Goal: Navigation & Orientation: Find specific page/section

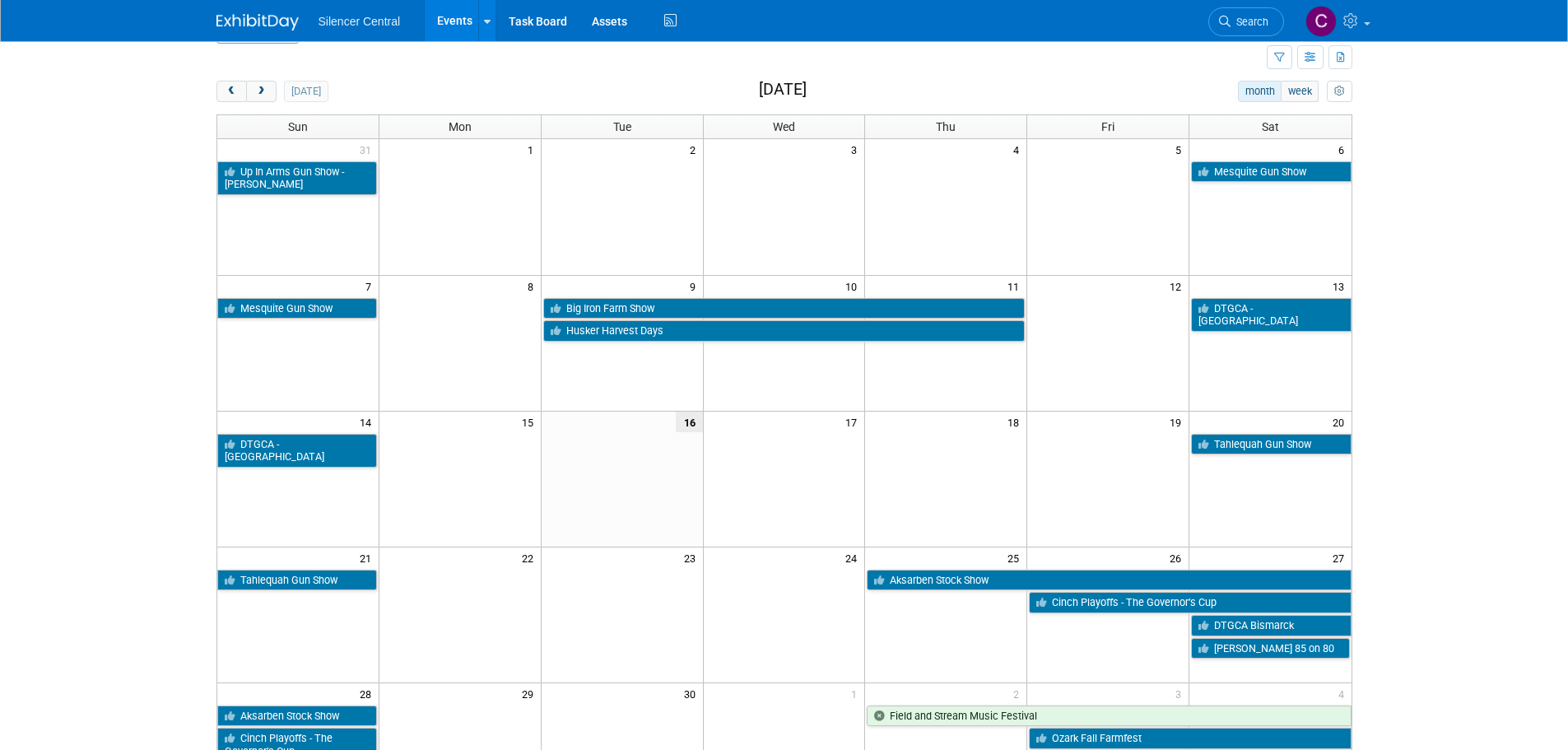
scroll to position [83, 0]
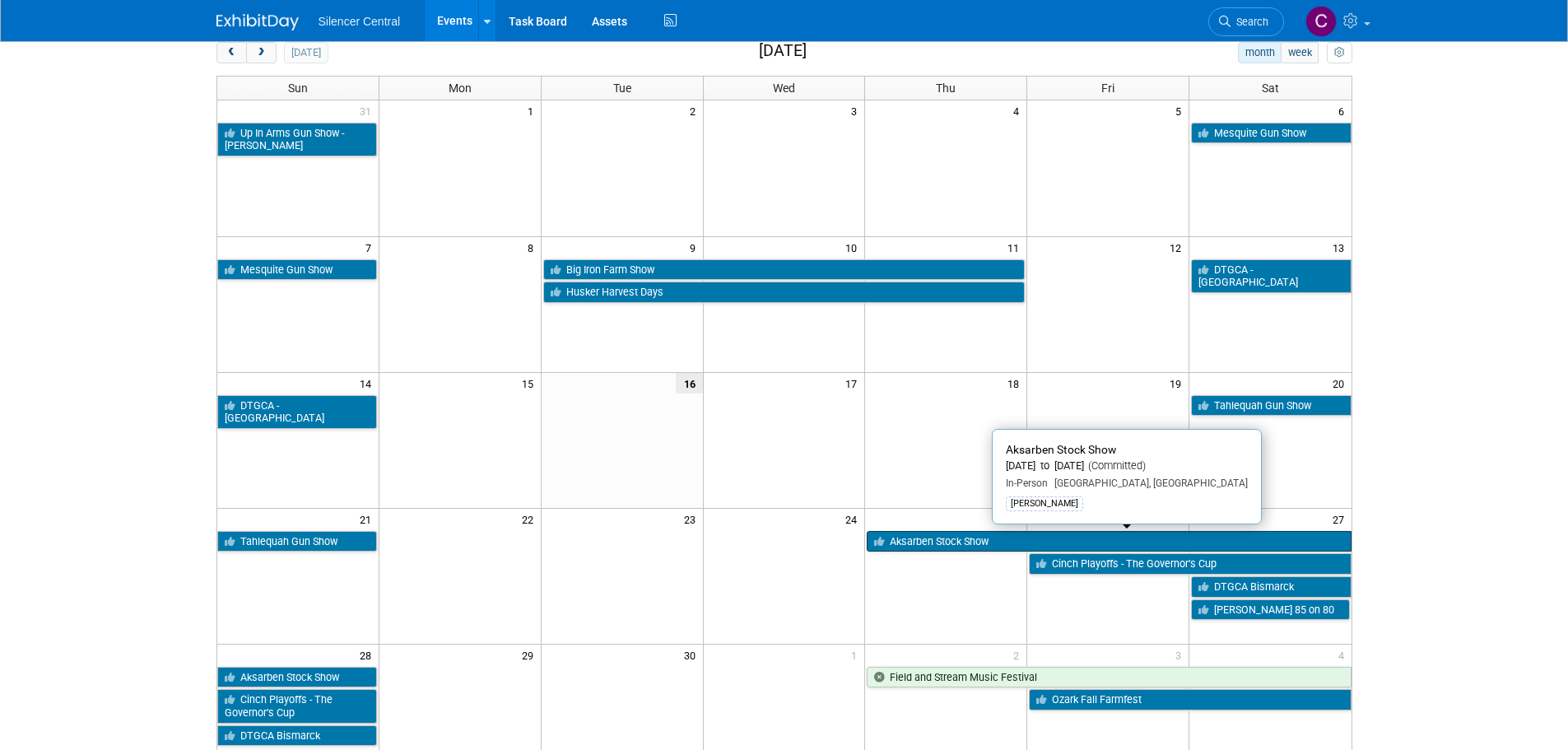
click at [933, 542] on link "Aksarben Stock Show" at bounding box center [1109, 541] width 484 height 22
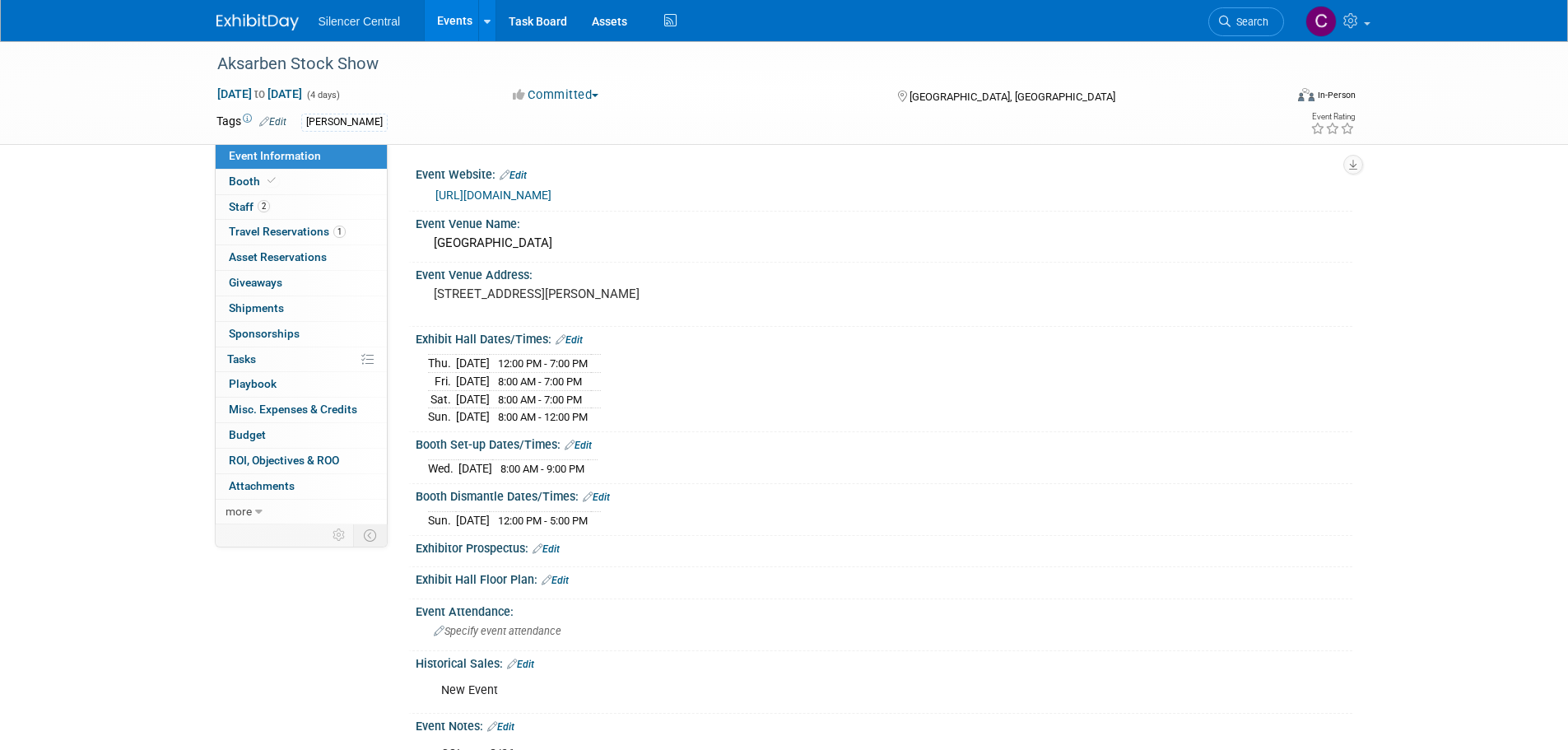
click at [236, 14] on img at bounding box center [257, 22] width 83 height 16
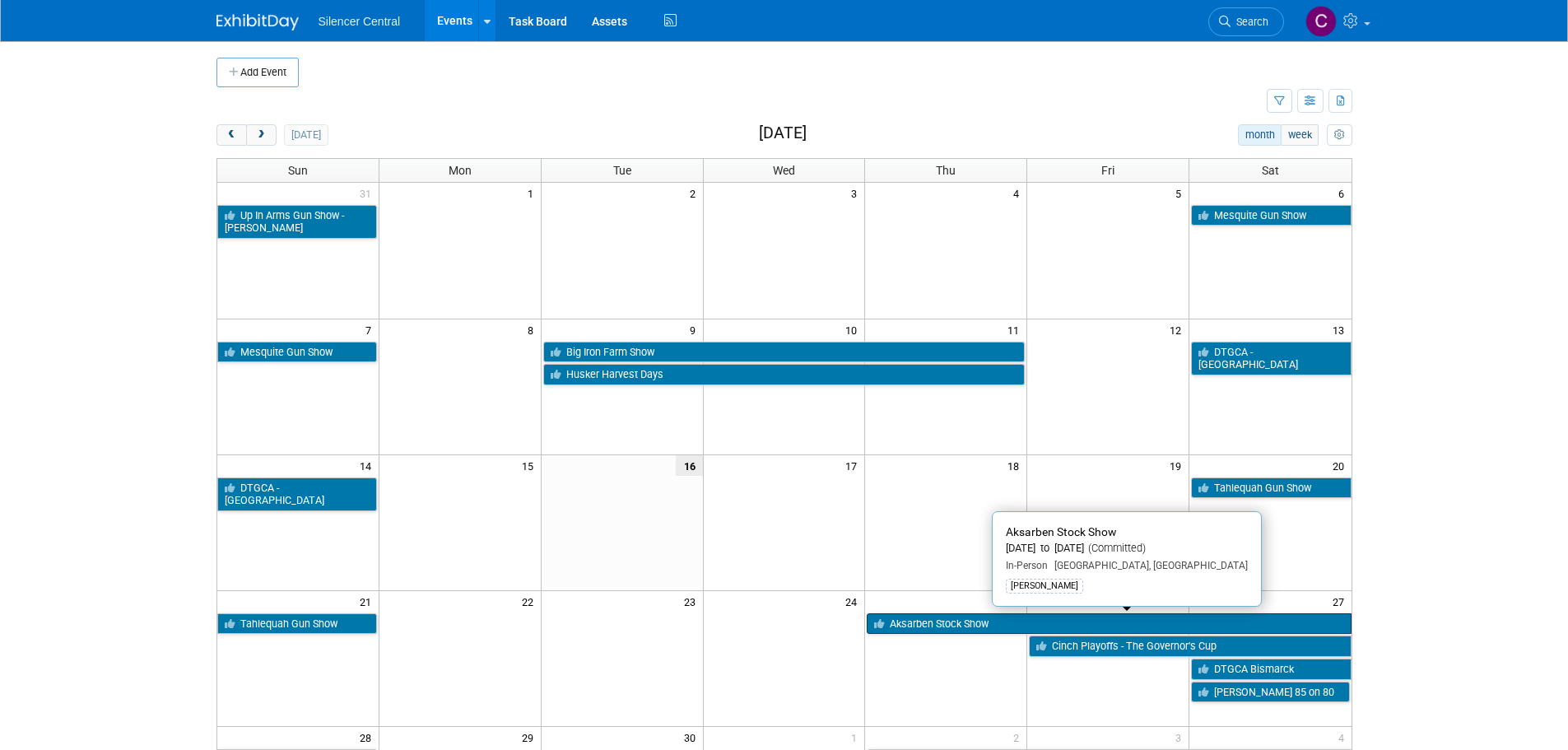
click at [943, 623] on link "Aksarben Stock Show" at bounding box center [1109, 624] width 484 height 22
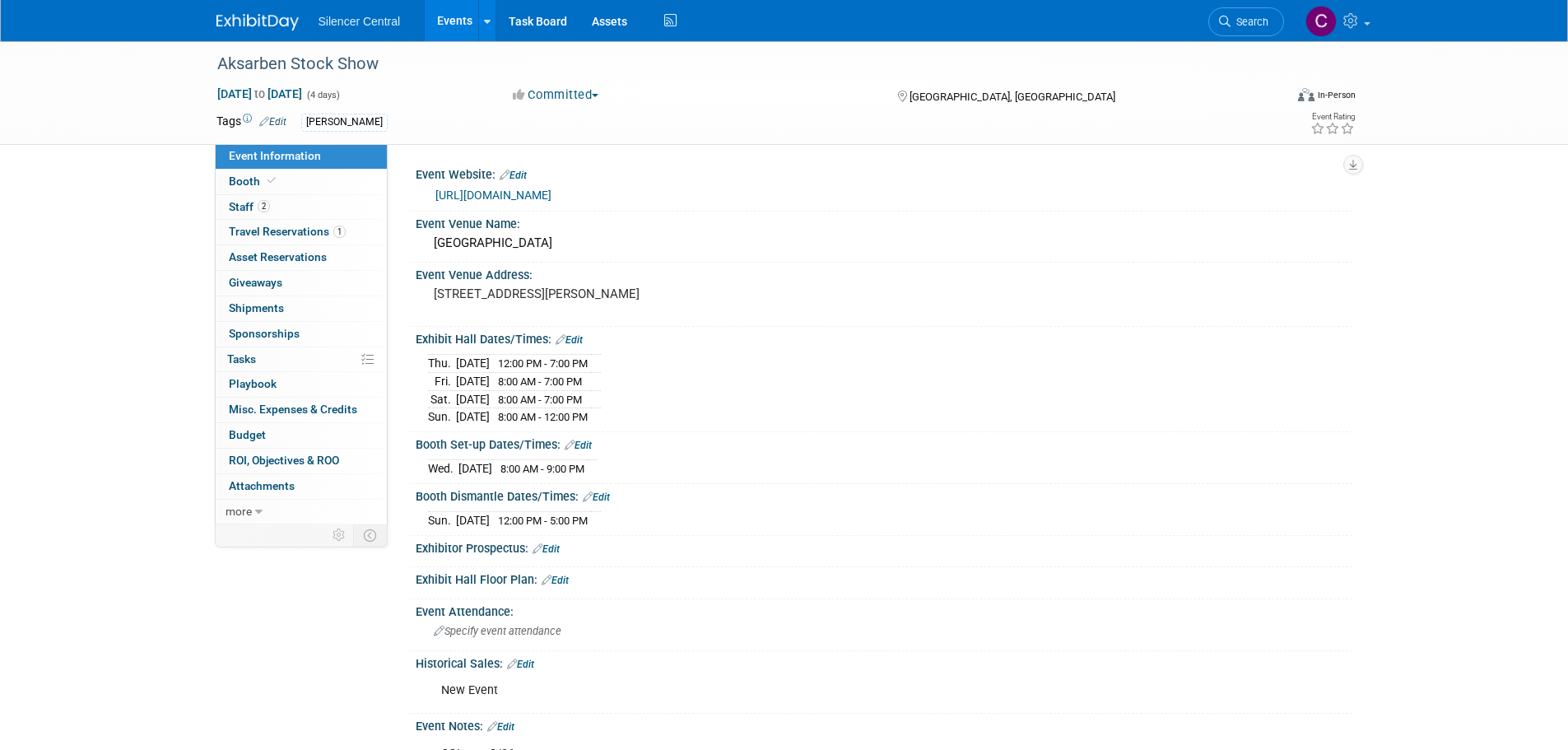
click at [256, 24] on img at bounding box center [257, 22] width 83 height 16
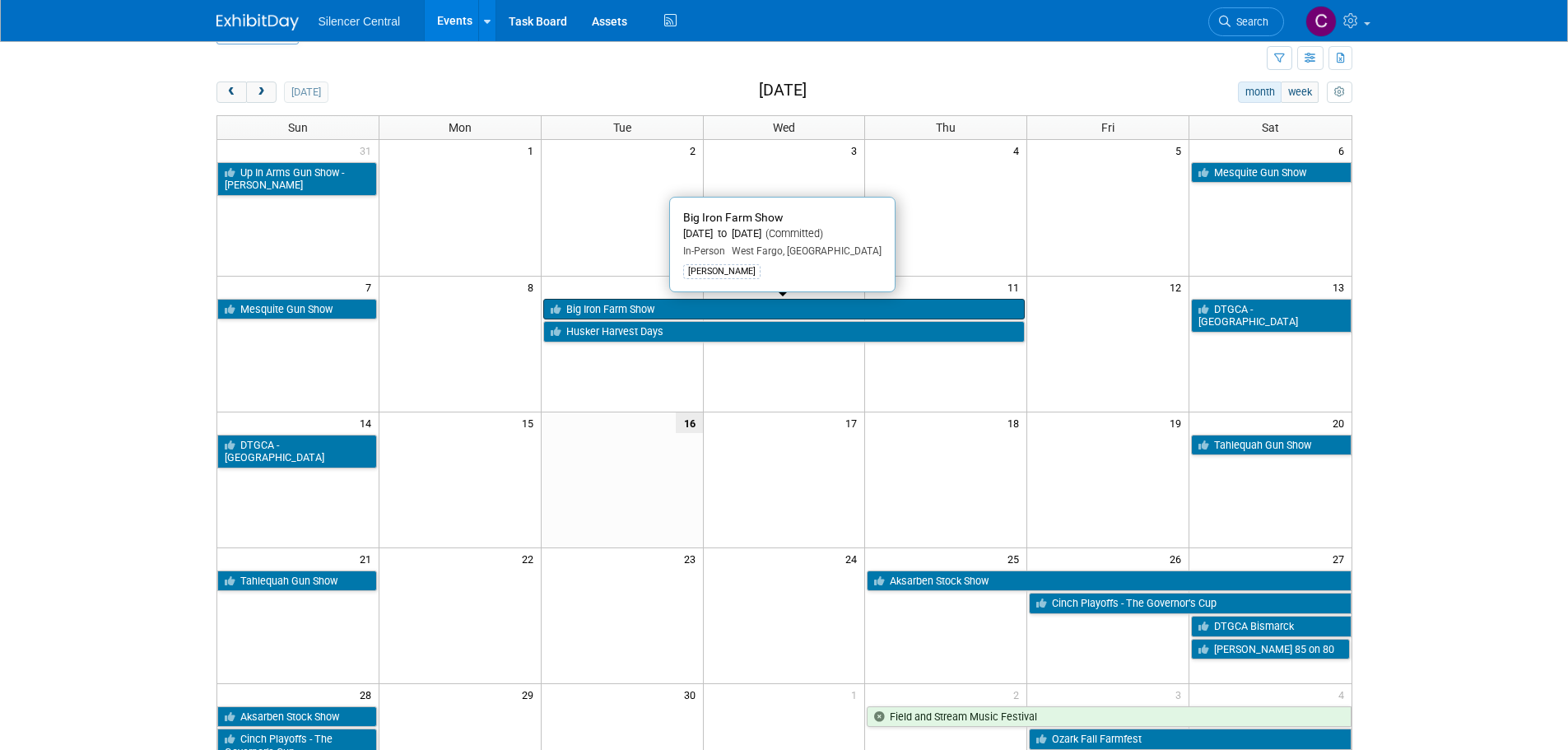
scroll to position [83, 0]
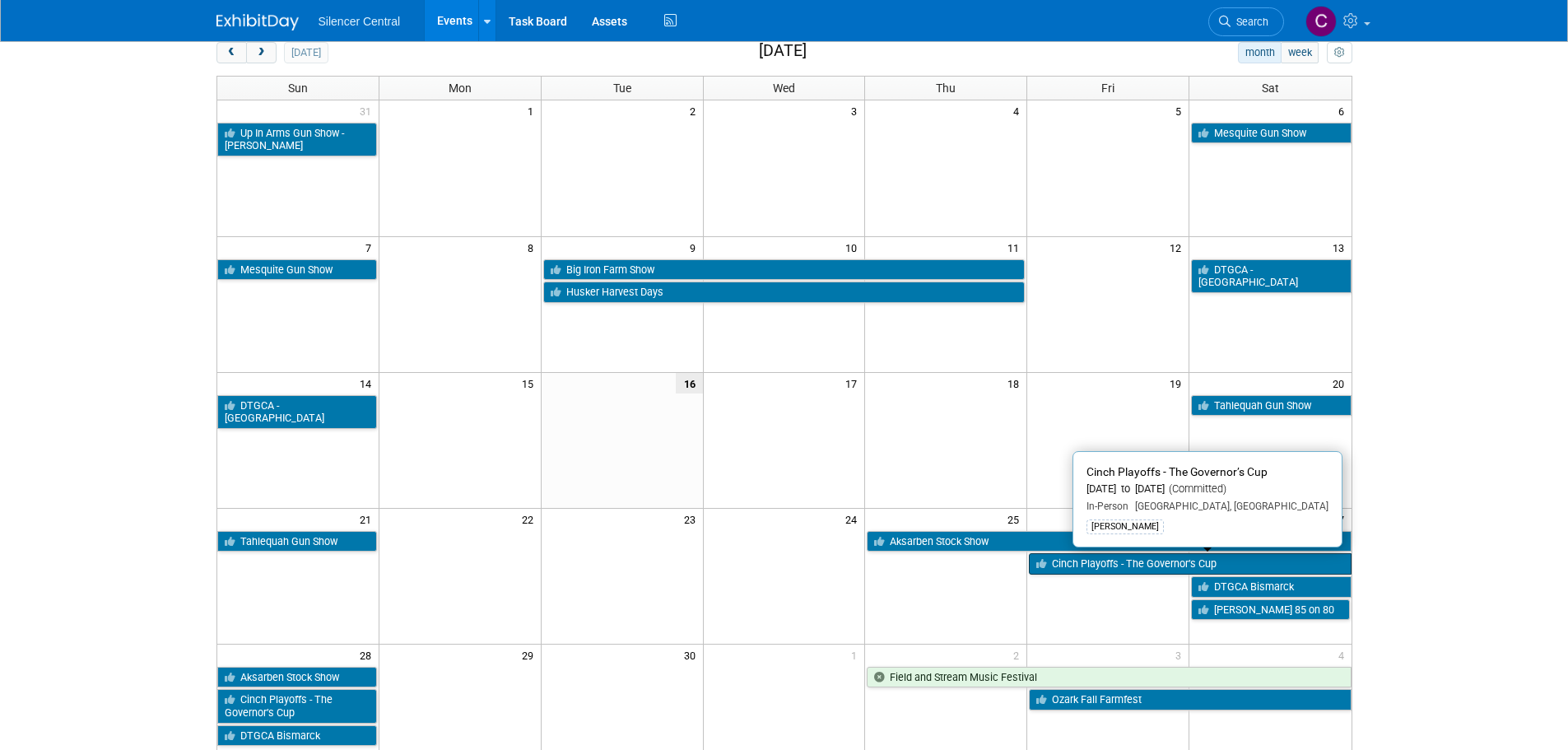
click at [1063, 568] on link "Cinch Playoffs - The Governor’s Cup" at bounding box center [1189, 564] width 322 height 22
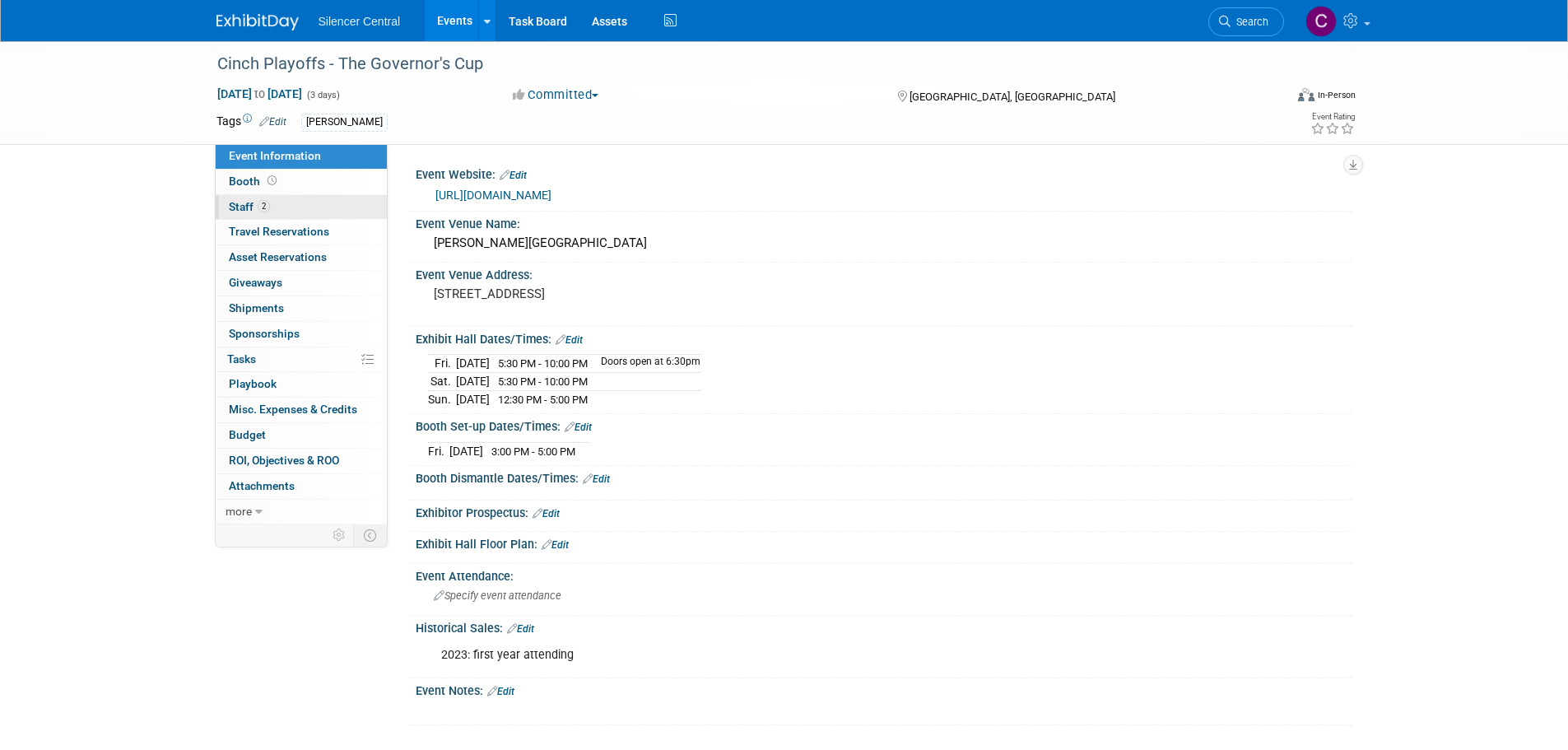
click at [257, 215] on link "2 Staff 2" at bounding box center [301, 208] width 171 height 25
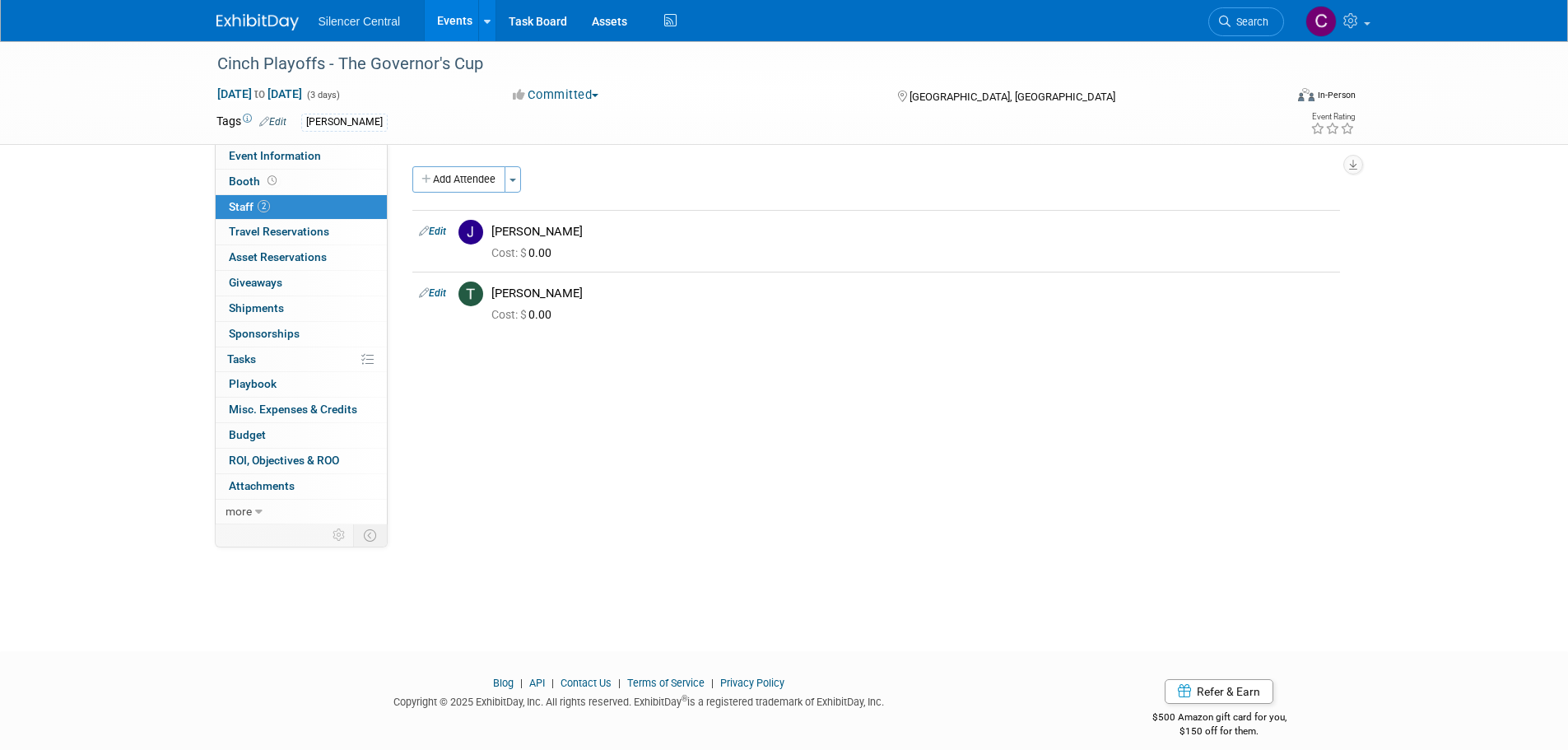
click at [252, 15] on img at bounding box center [257, 22] width 83 height 16
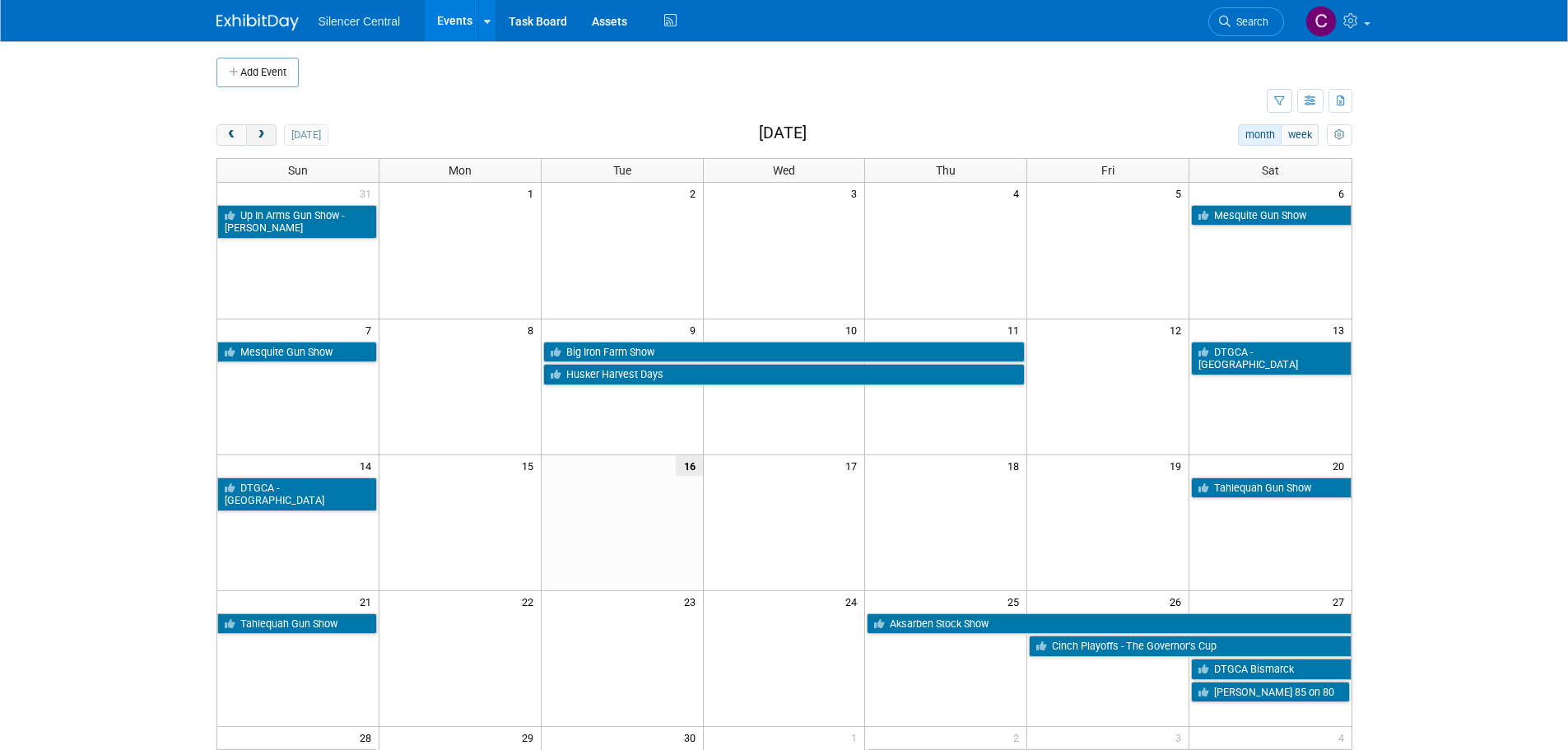
click at [264, 140] on span "next" at bounding box center [261, 135] width 12 height 10
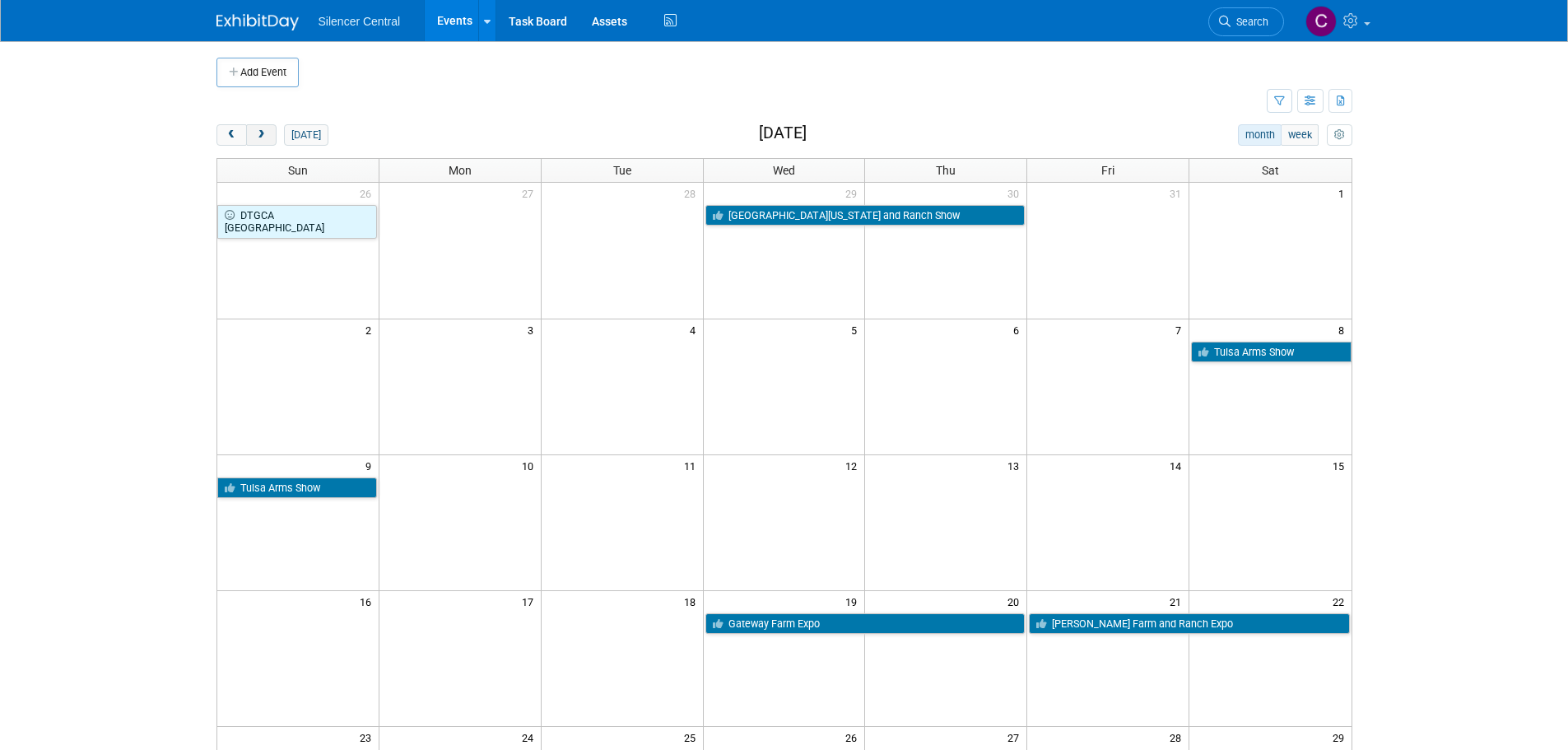
click at [264, 140] on span "next" at bounding box center [261, 135] width 12 height 10
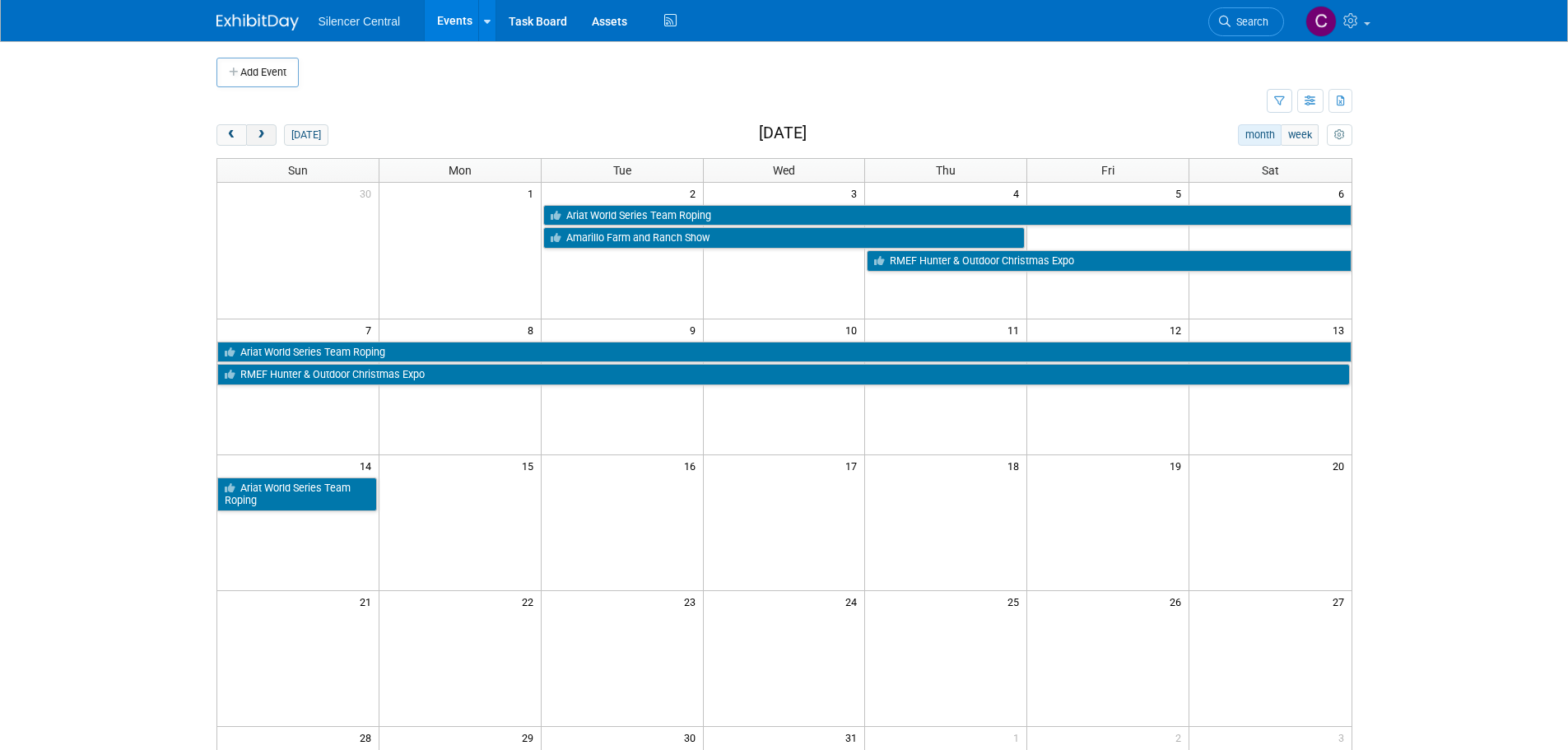
click at [264, 140] on span "next" at bounding box center [261, 135] width 12 height 10
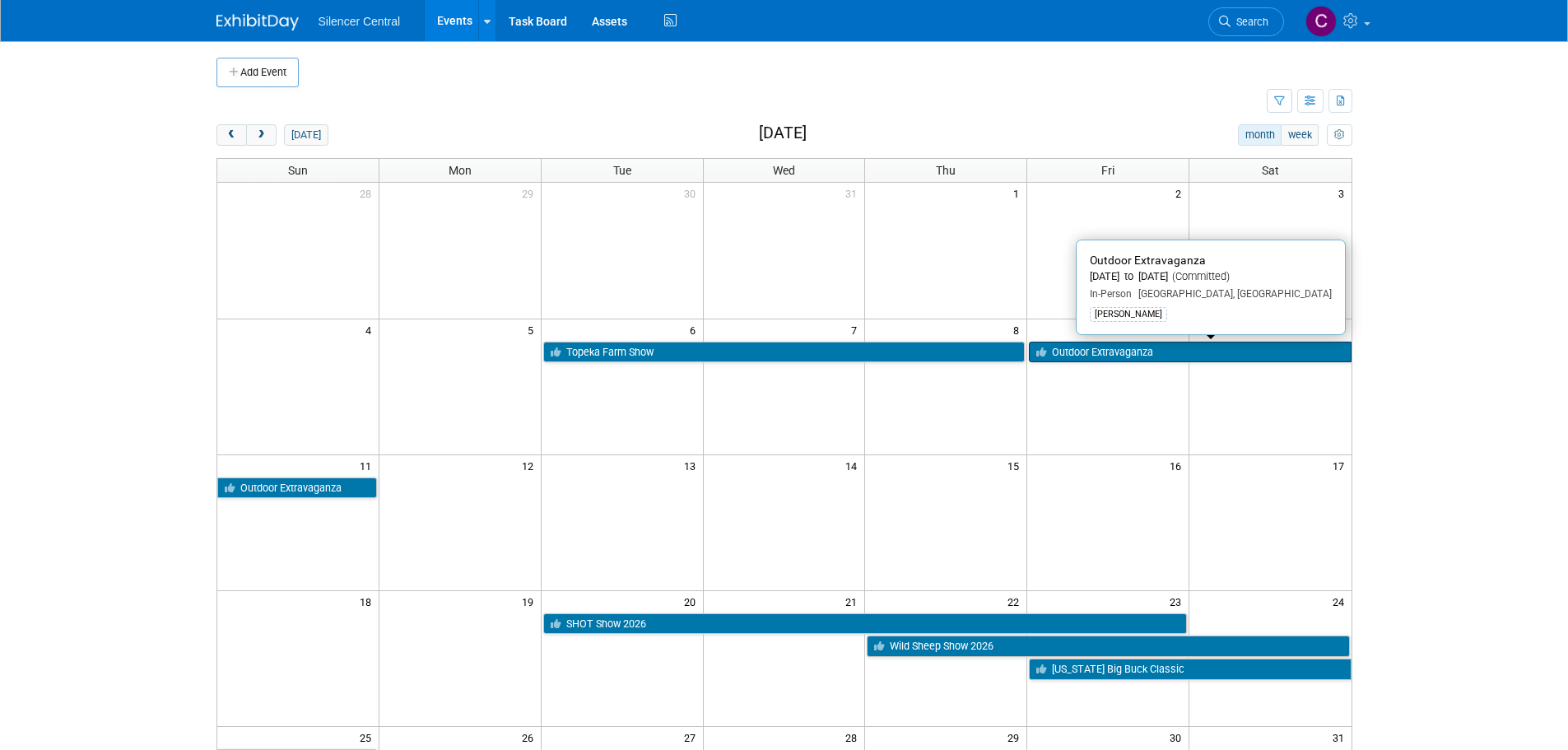
click at [1120, 348] on link "Outdoor Extravaganza" at bounding box center [1189, 352] width 322 height 22
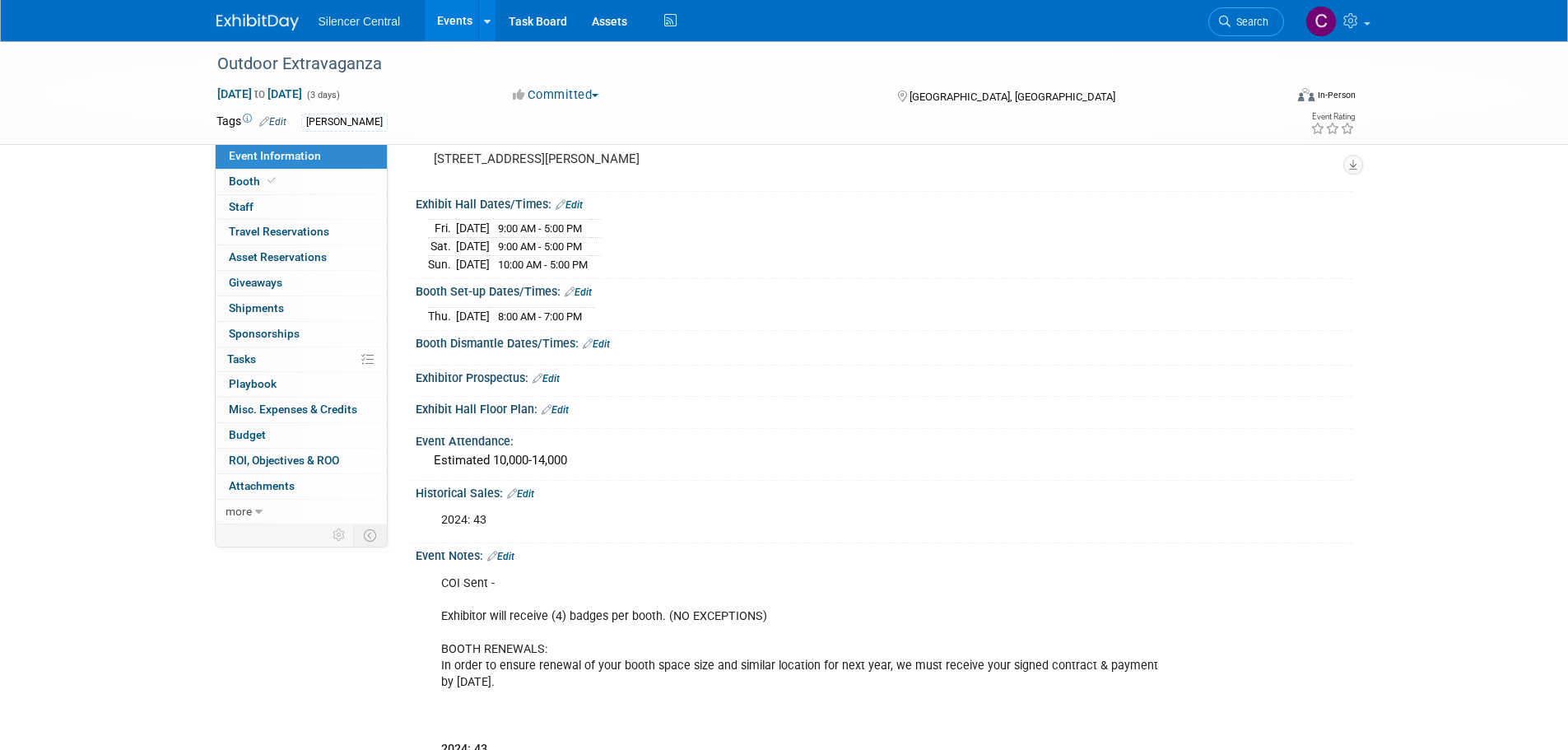
scroll to position [412, 0]
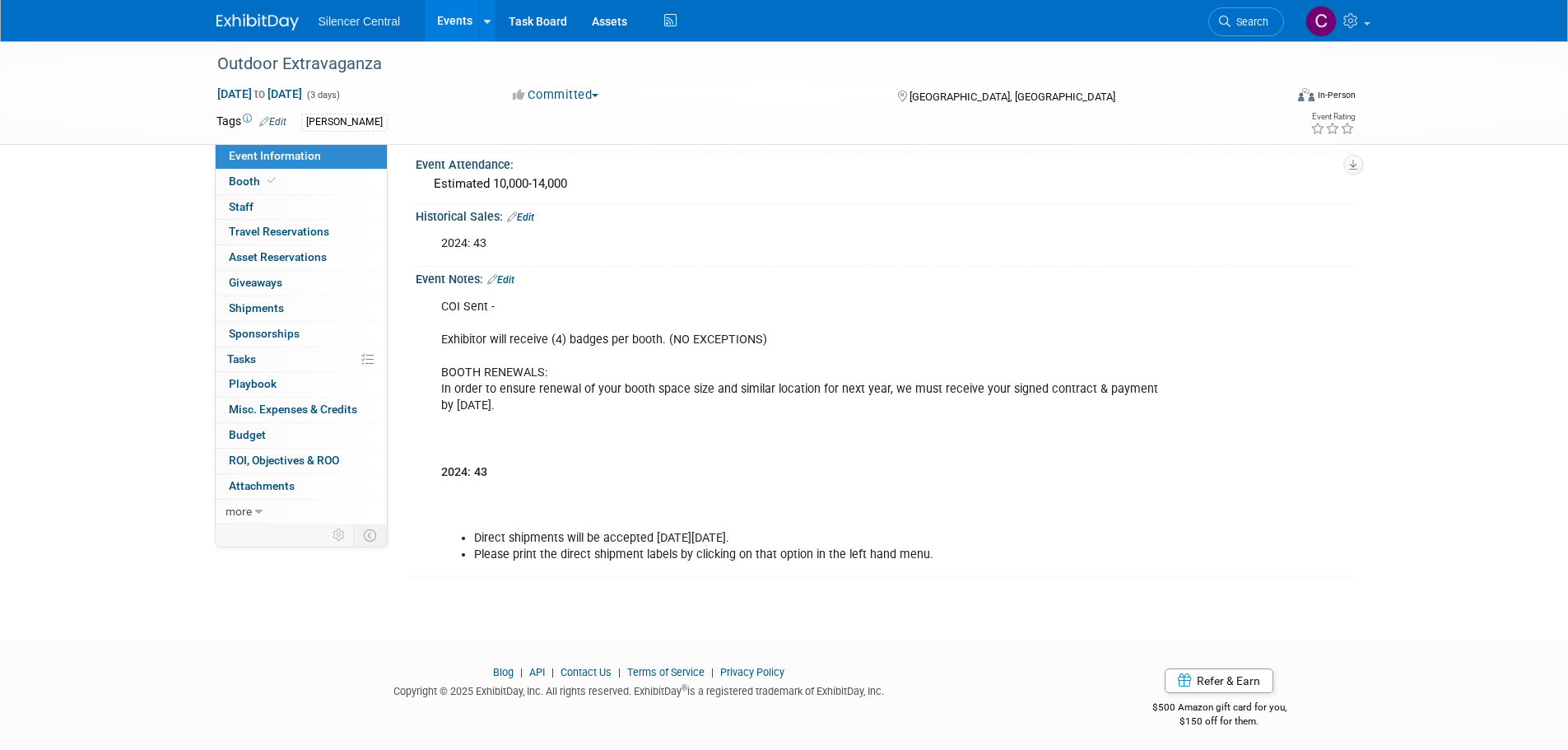
click at [514, 274] on link "Edit" at bounding box center [500, 280] width 28 height 11
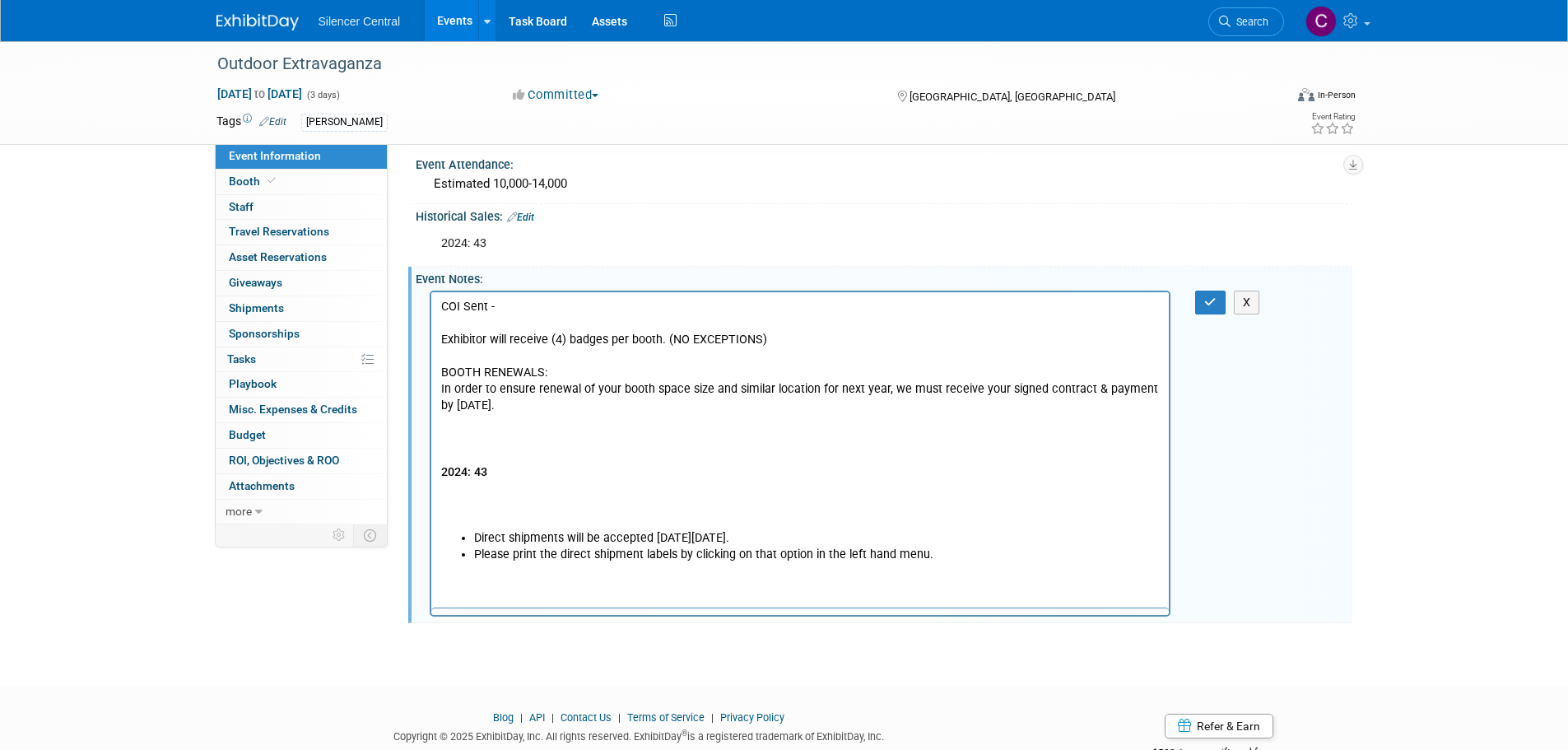
scroll to position [0, 0]
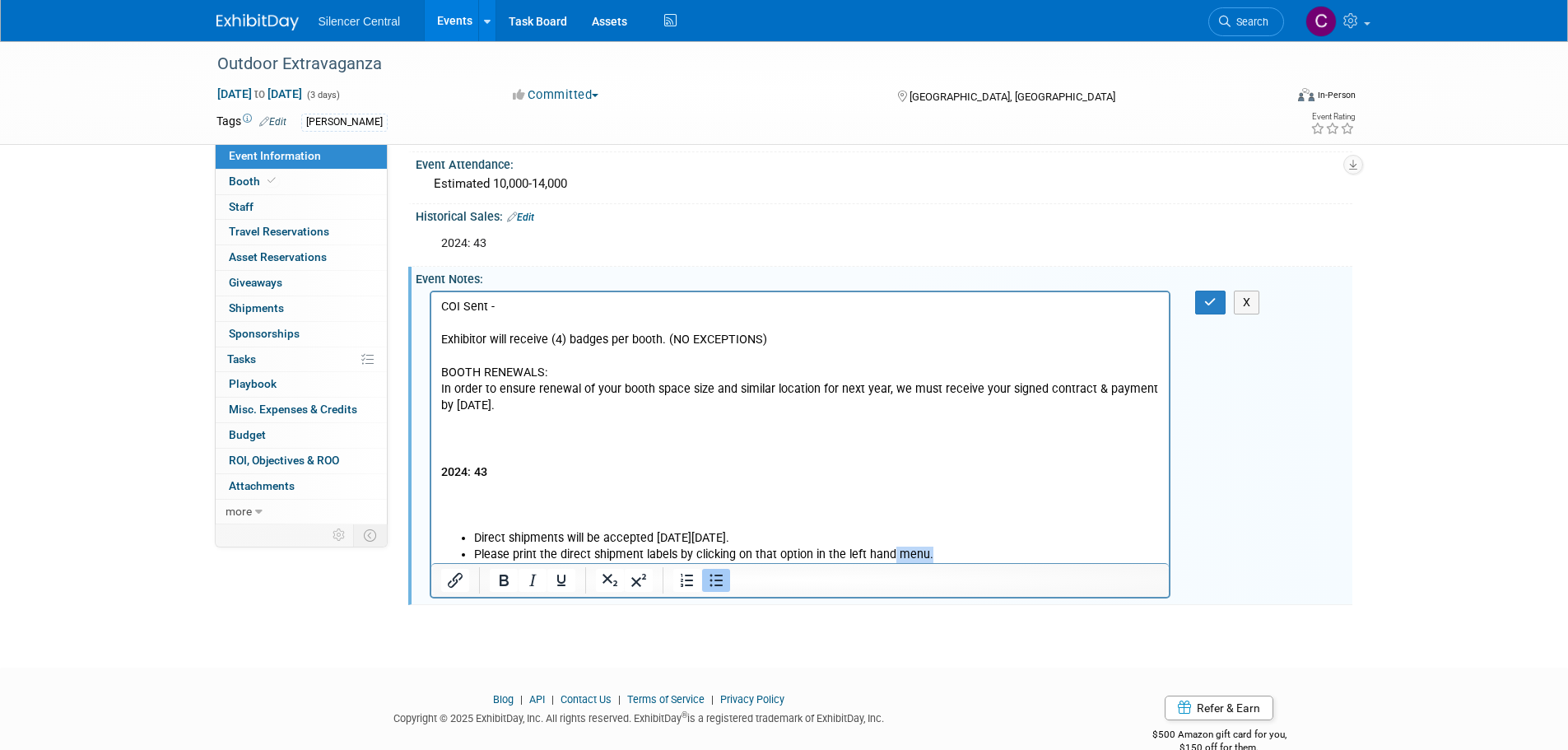
drag, startPoint x: 964, startPoint y: 548, endPoint x: 889, endPoint y: 546, distance: 75.0
click at [889, 546] on li "Please print the direct shipment labels by clicking on that option in the left …" at bounding box center [816, 553] width 686 height 16
drag, startPoint x: 868, startPoint y: 508, endPoint x: 877, endPoint y: 512, distance: 9.8
click at [868, 507] on p "COI Sent - Exhibitor will receive (4) badges per booth. (NO EXCEPTIONS) BOOTH R…" at bounding box center [800, 414] width 719 height 232
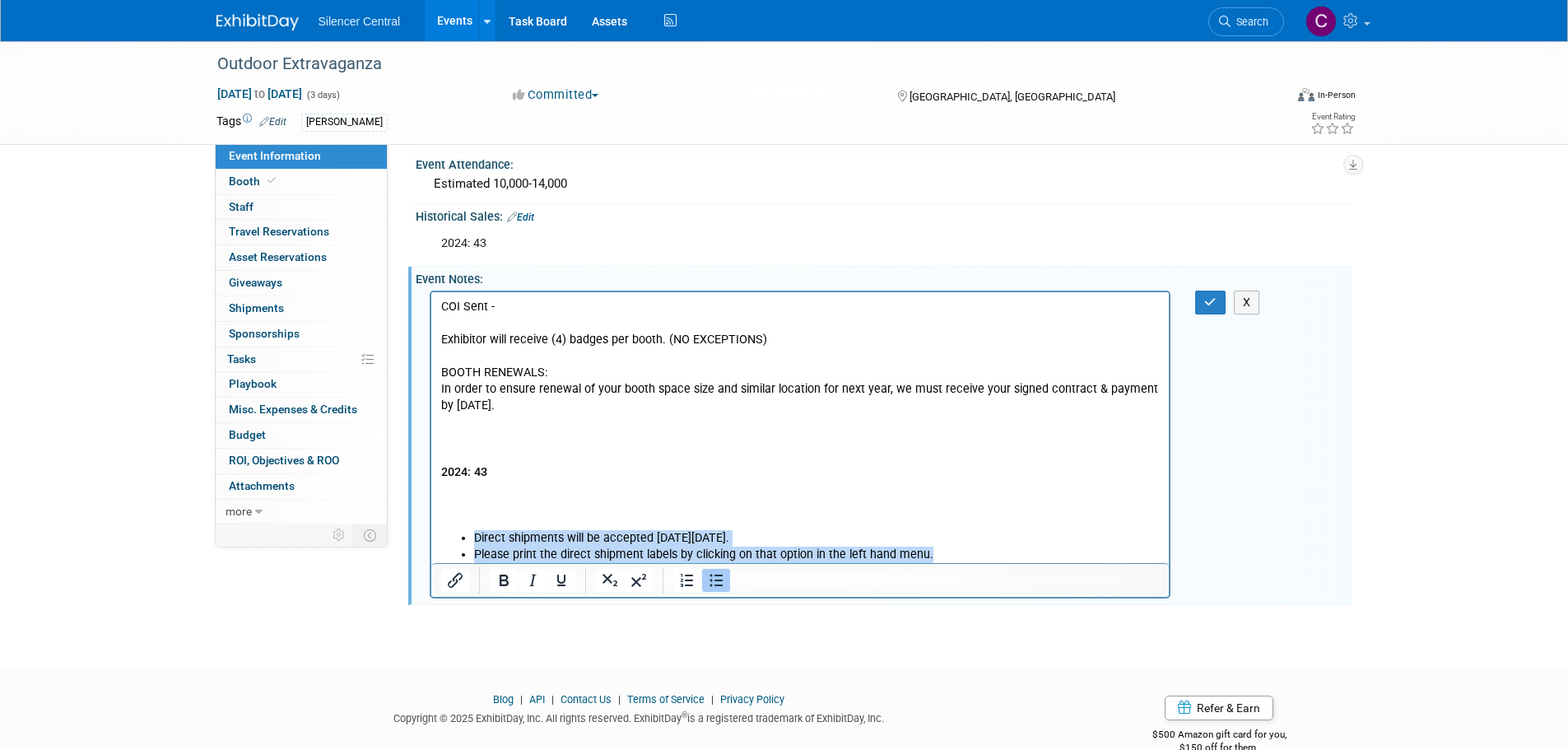
drag, startPoint x: 883, startPoint y: 553, endPoint x: 446, endPoint y: 529, distance: 437.7
click at [446, 530] on ul "Direct shipments will be accepted [DATE][DATE]. Please print the direct shipmen…" at bounding box center [800, 546] width 719 height 33
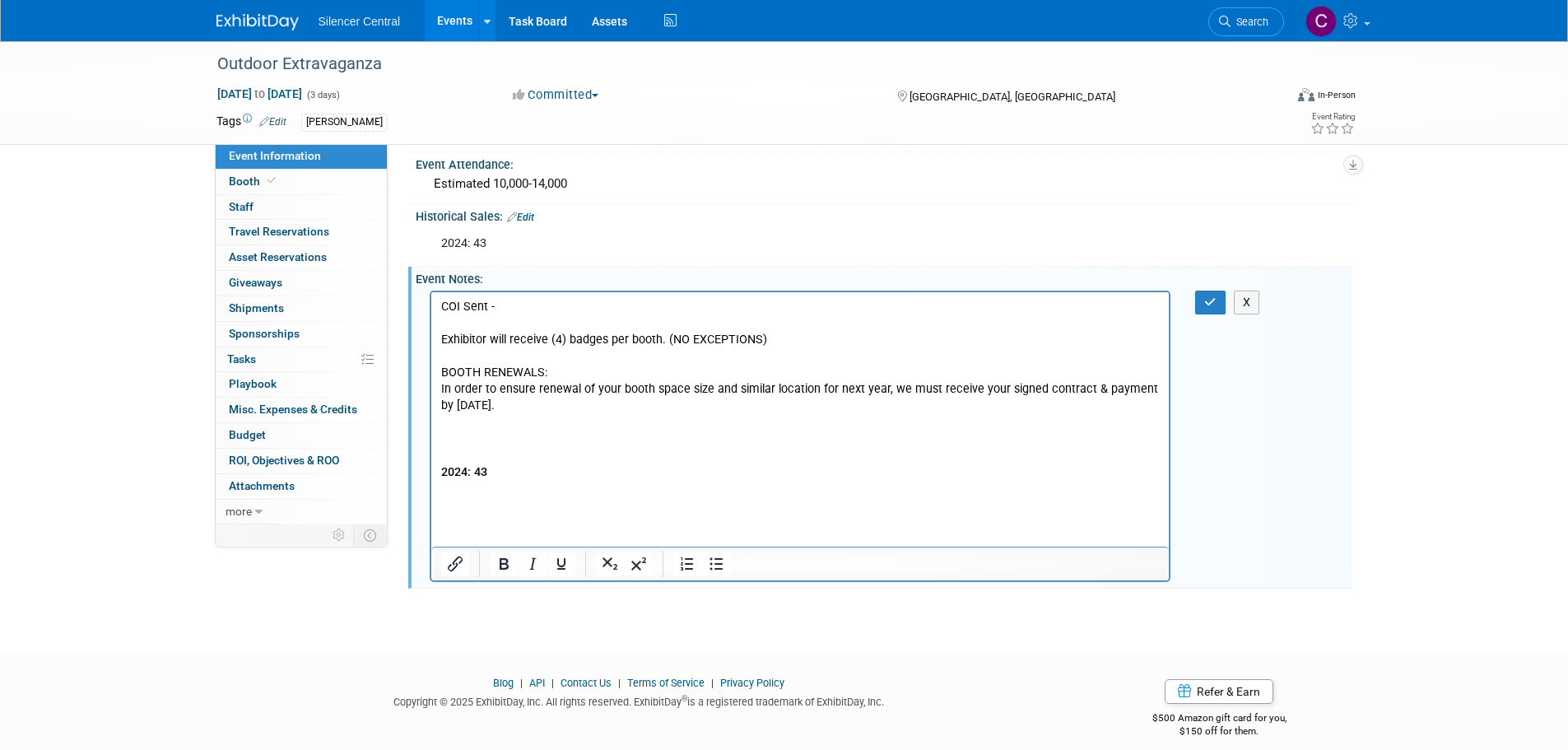
scroll to position [393, 0]
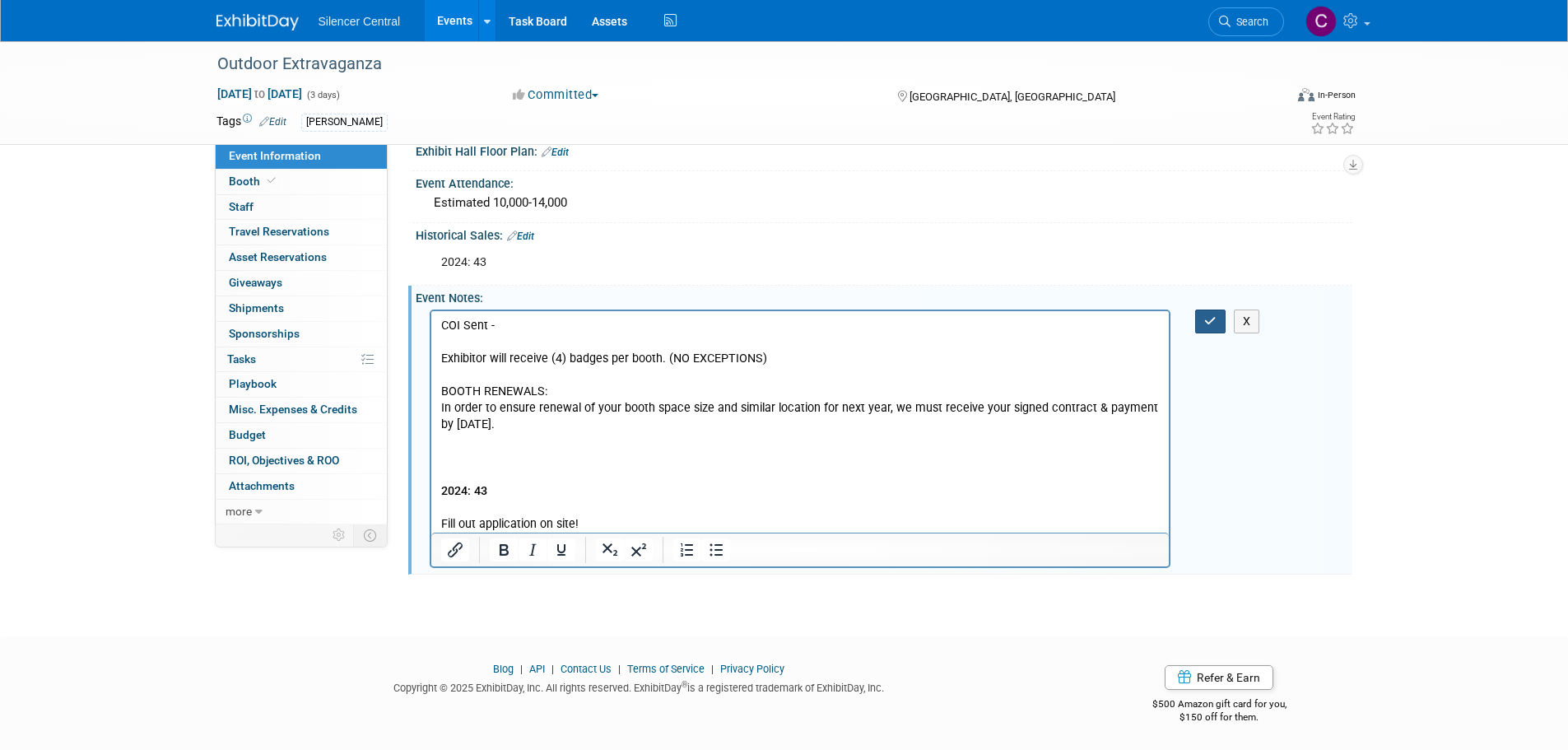
click at [1204, 326] on button "button" at bounding box center [1210, 321] width 30 height 24
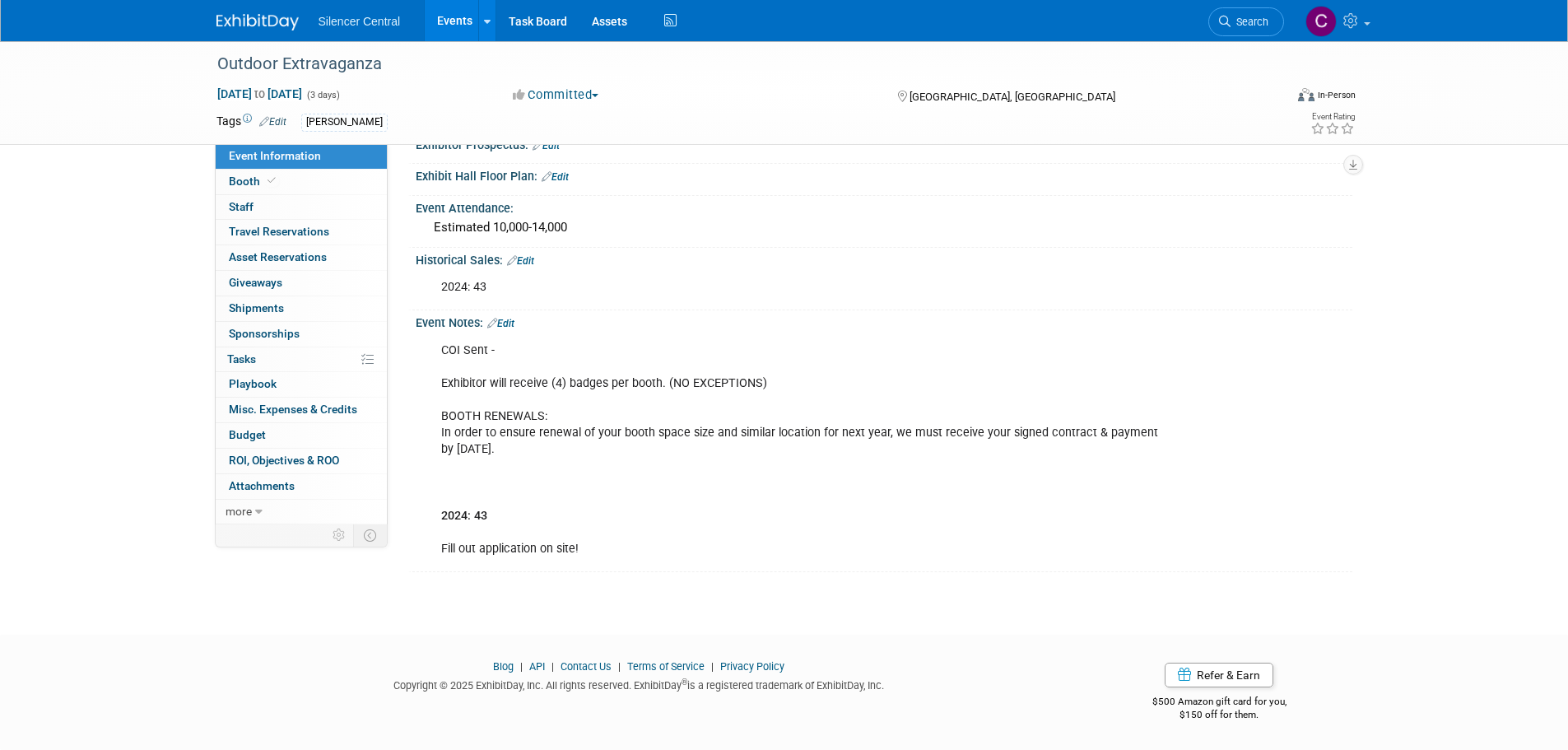
scroll to position [366, 0]
click at [262, 24] on img at bounding box center [257, 22] width 83 height 16
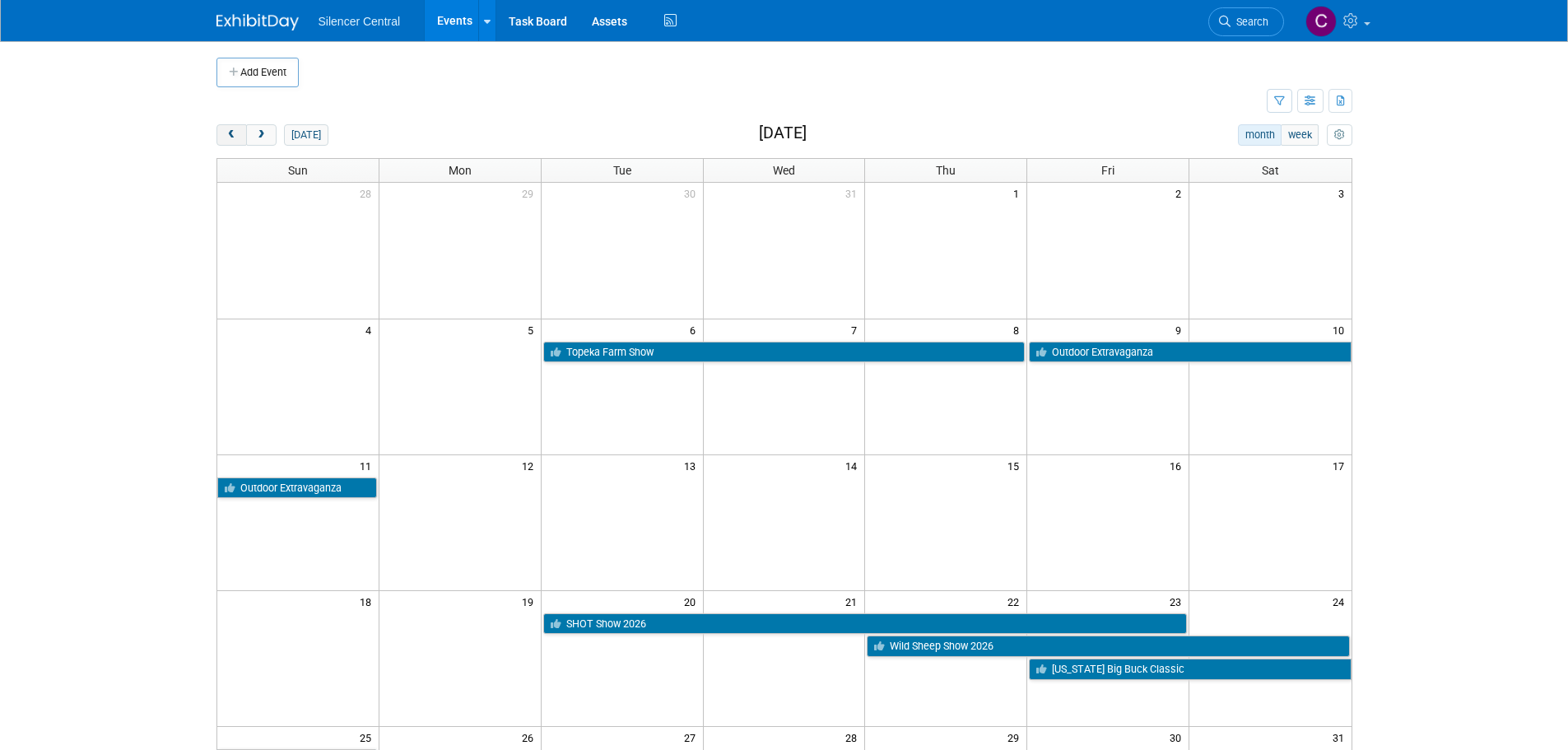
click at [233, 140] on span "prev" at bounding box center [232, 135] width 12 height 10
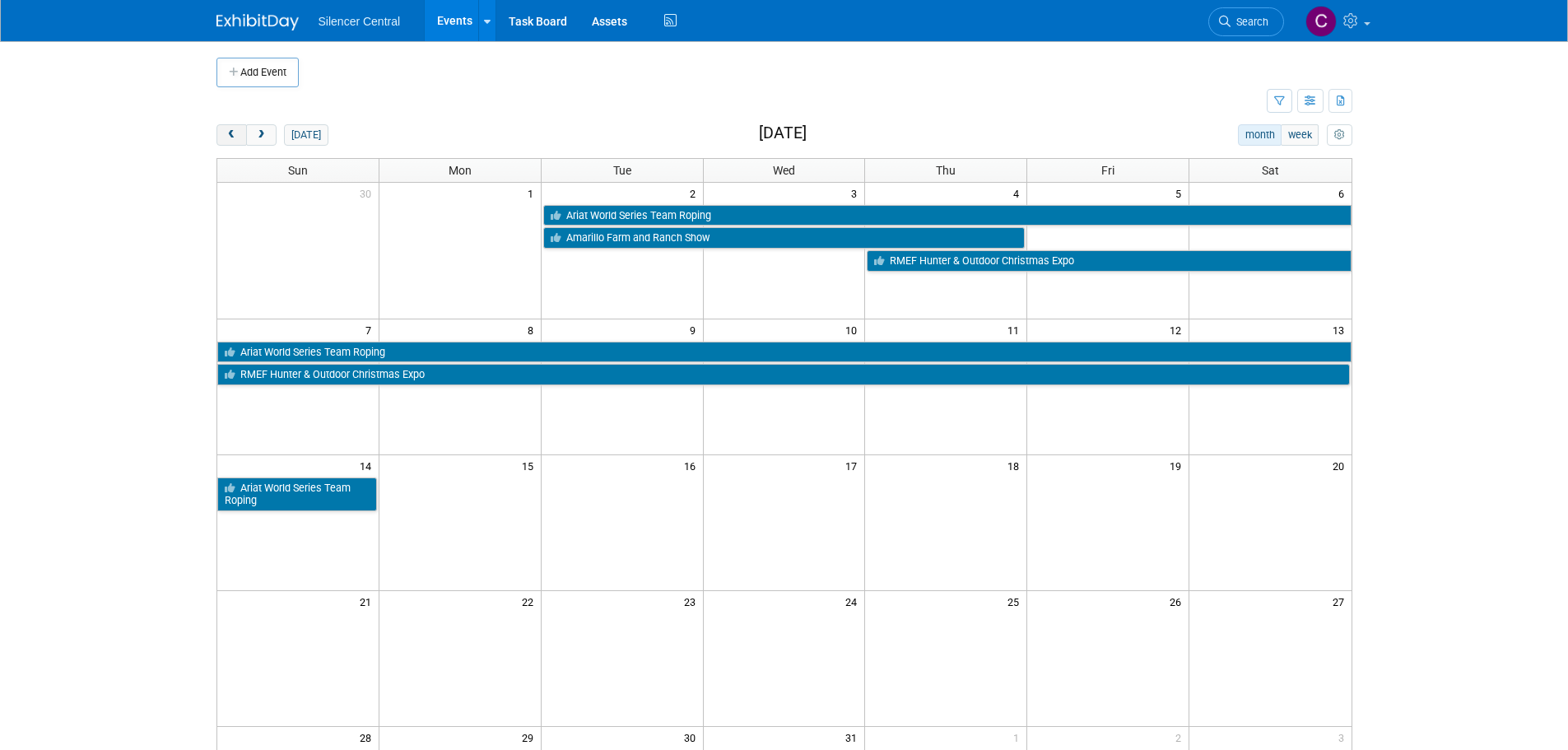
click at [233, 140] on span "prev" at bounding box center [232, 135] width 12 height 10
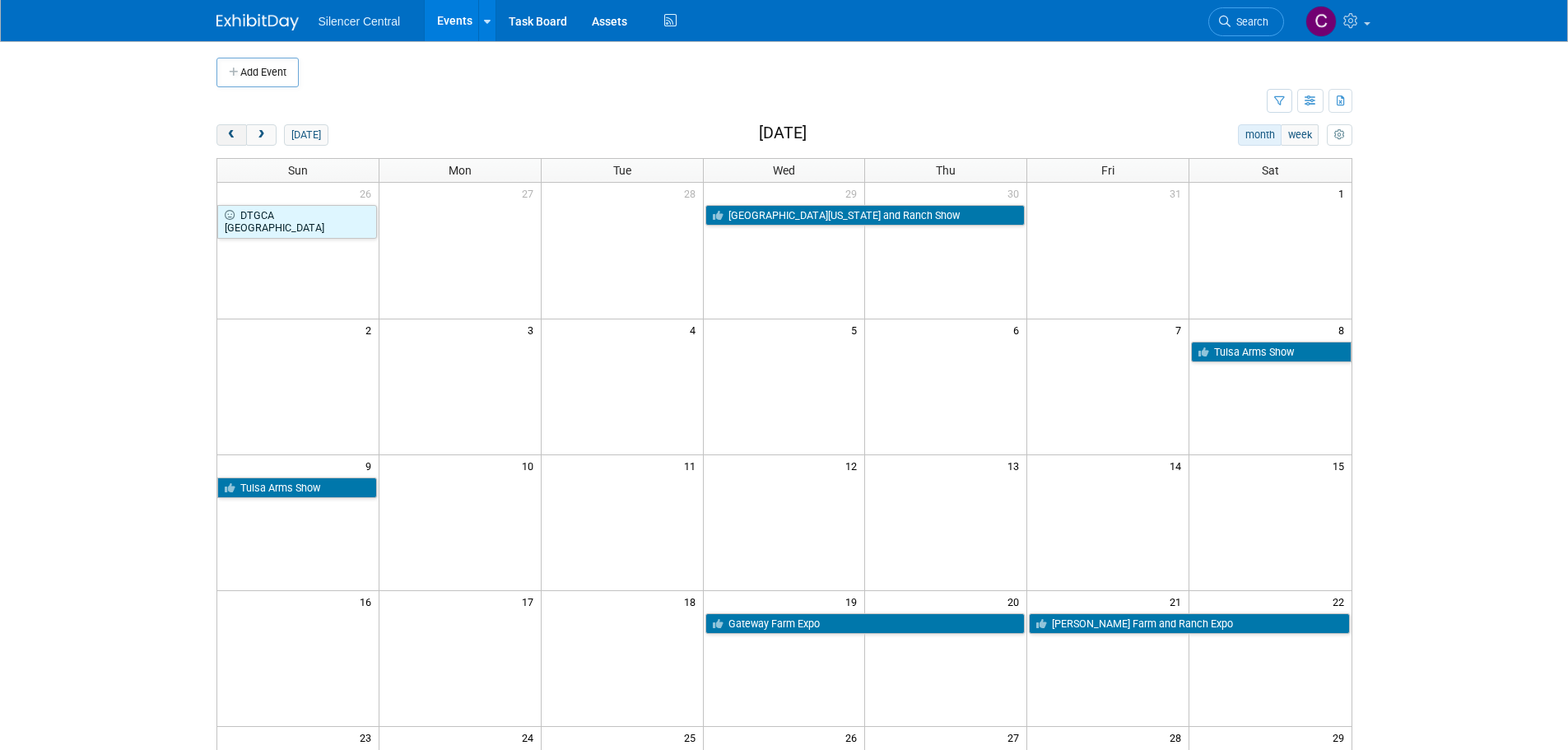
click at [233, 139] on span "prev" at bounding box center [232, 135] width 12 height 10
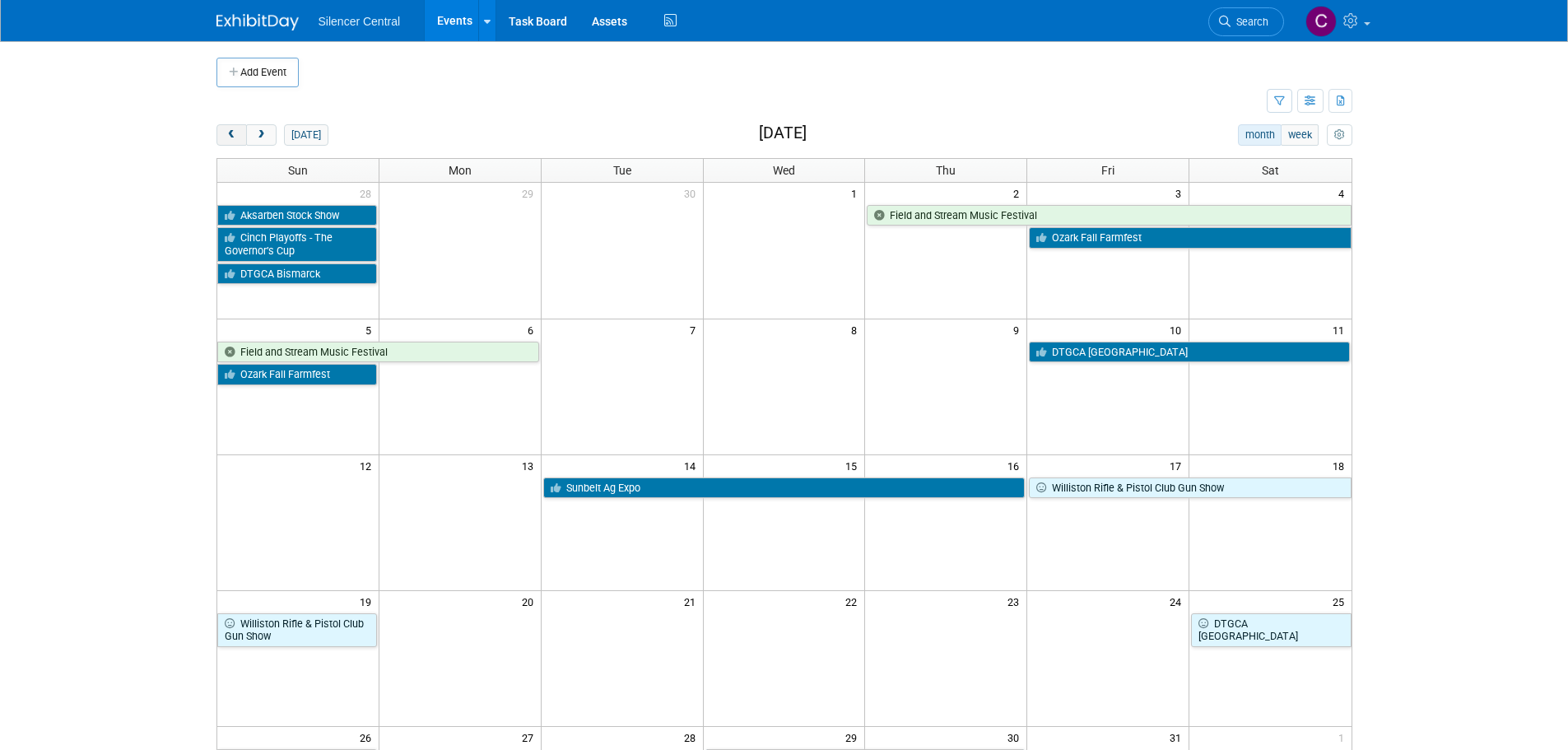
click at [233, 139] on span "prev" at bounding box center [232, 135] width 12 height 10
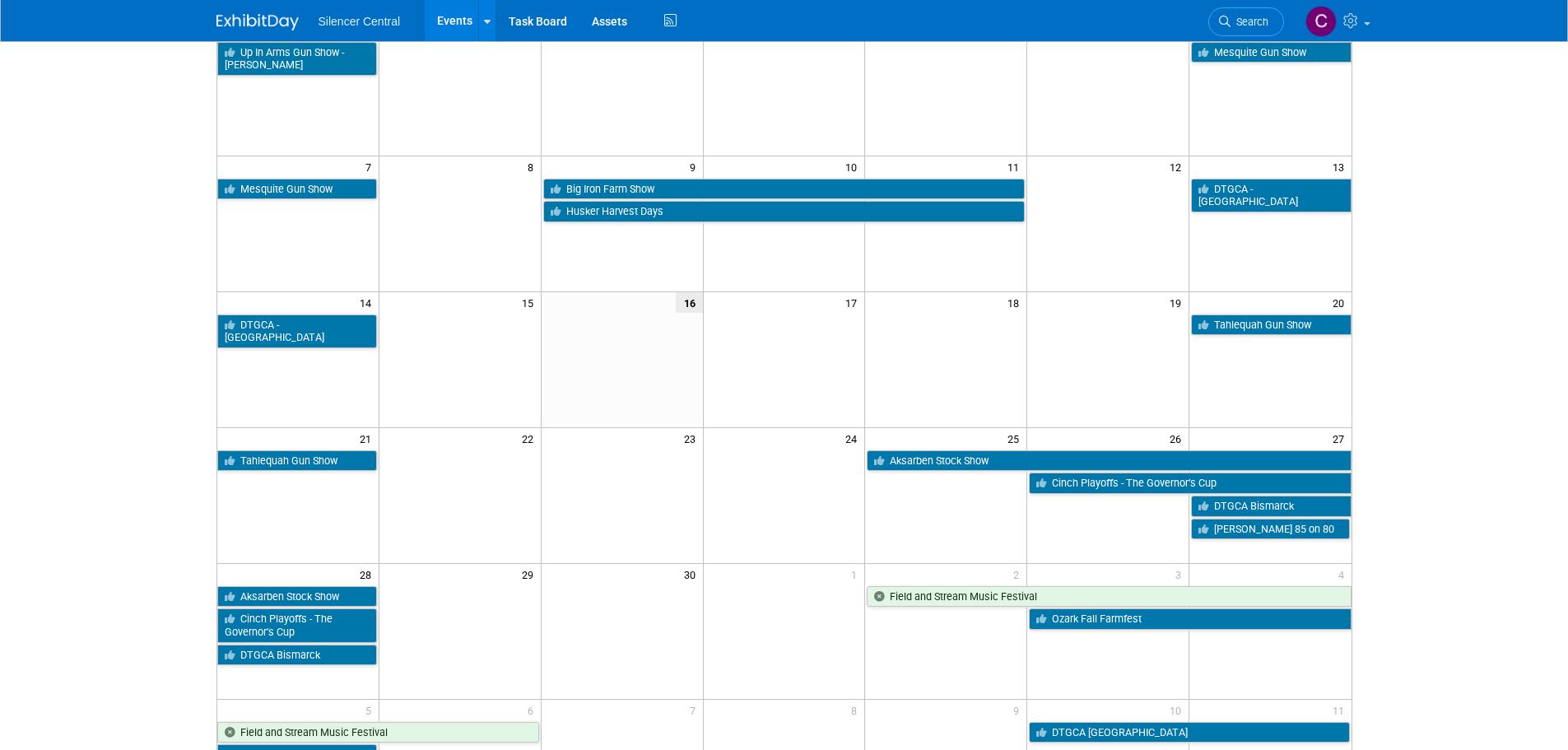
scroll to position [164, 0]
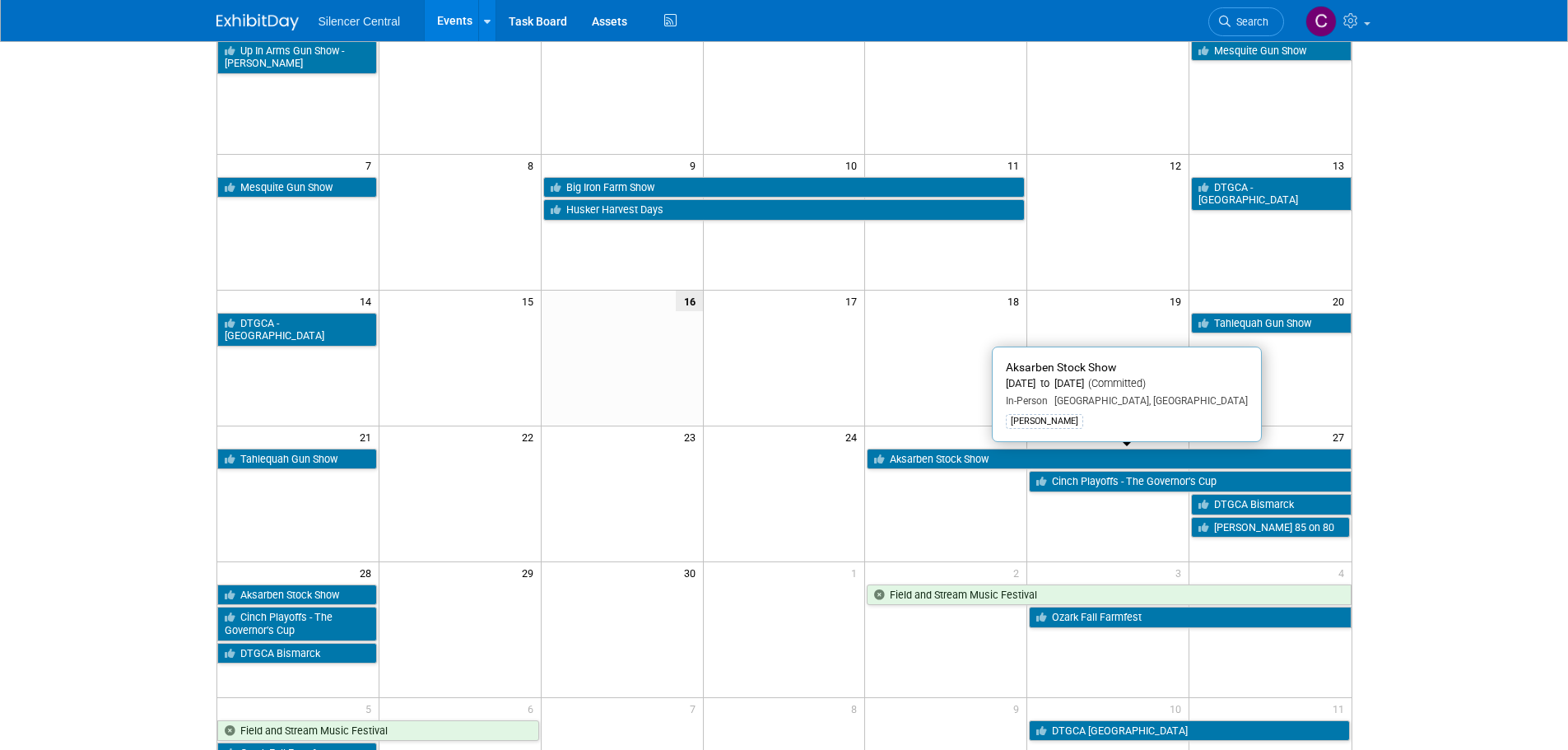
click at [943, 461] on link "Aksarben Stock Show" at bounding box center [1109, 459] width 484 height 22
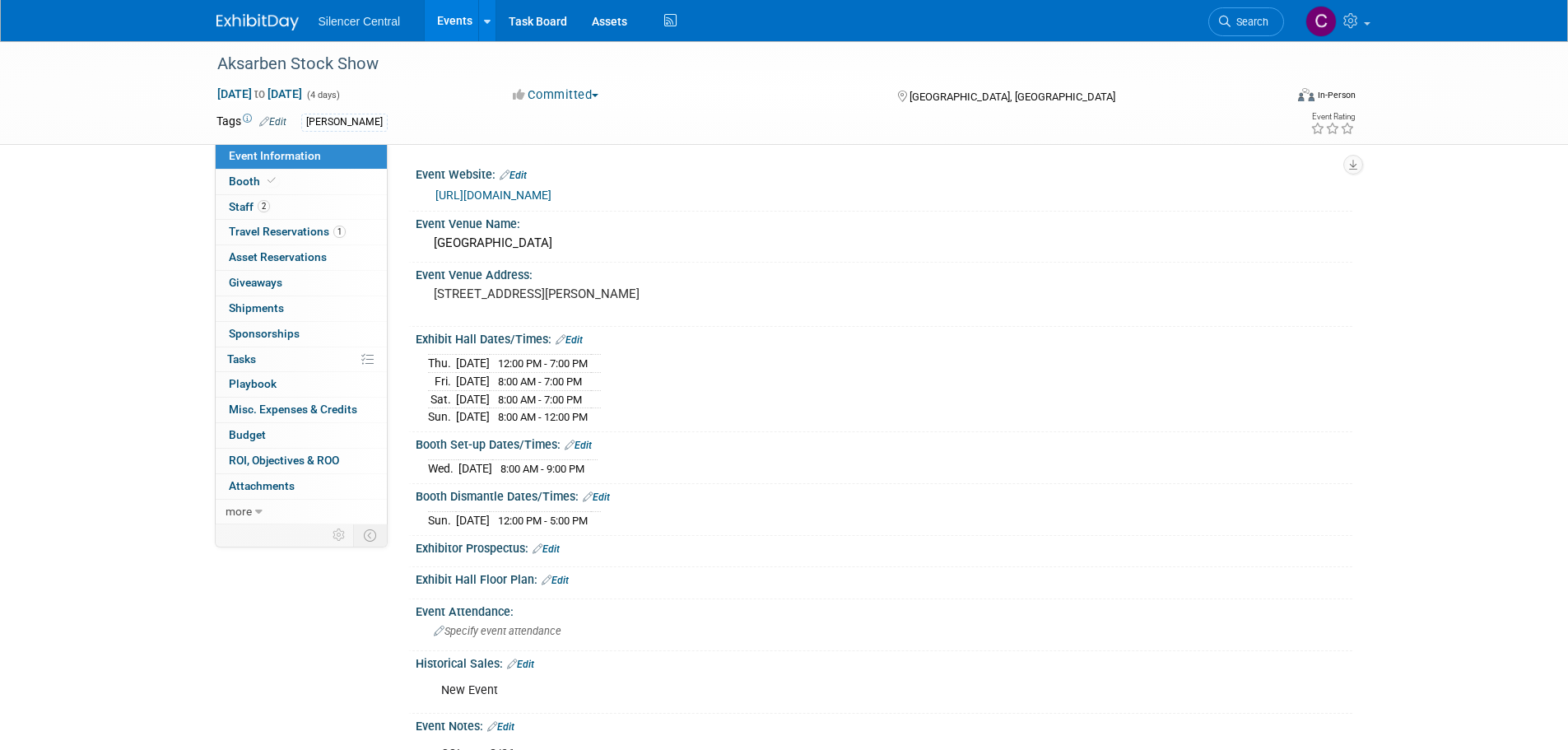
click at [257, 25] on img at bounding box center [257, 22] width 83 height 16
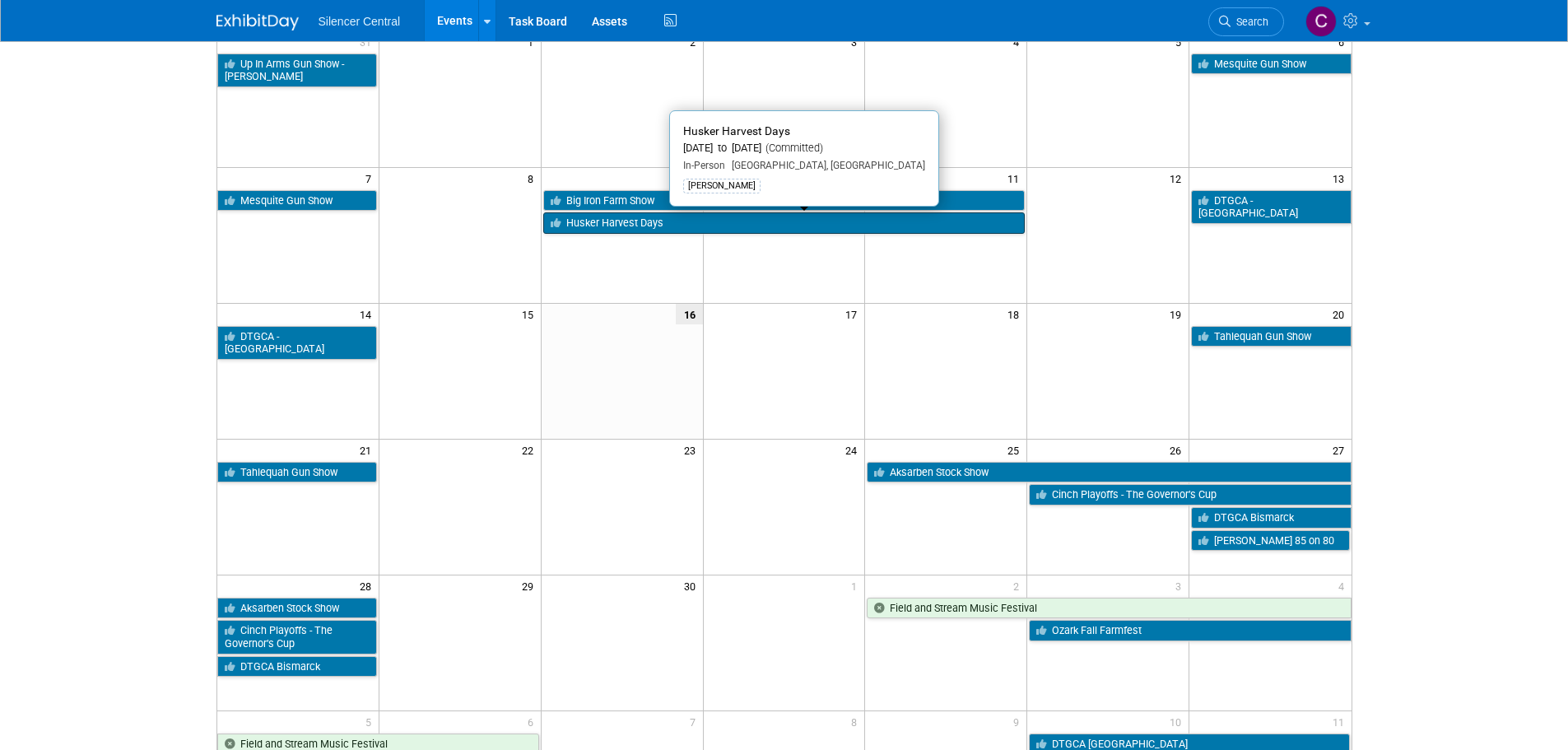
scroll to position [164, 0]
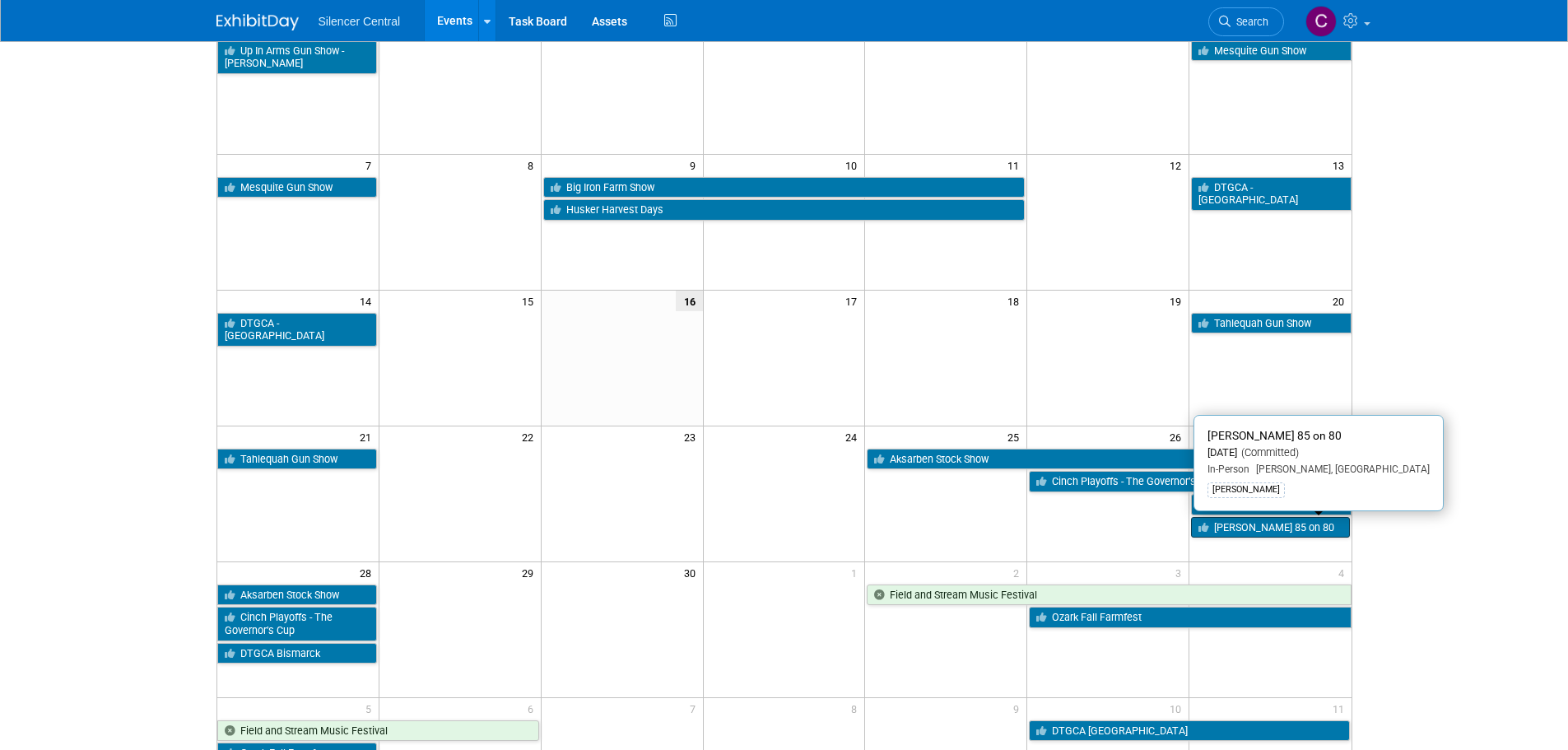
click at [1236, 530] on link "[PERSON_NAME] 85 on 80" at bounding box center [1270, 528] width 159 height 22
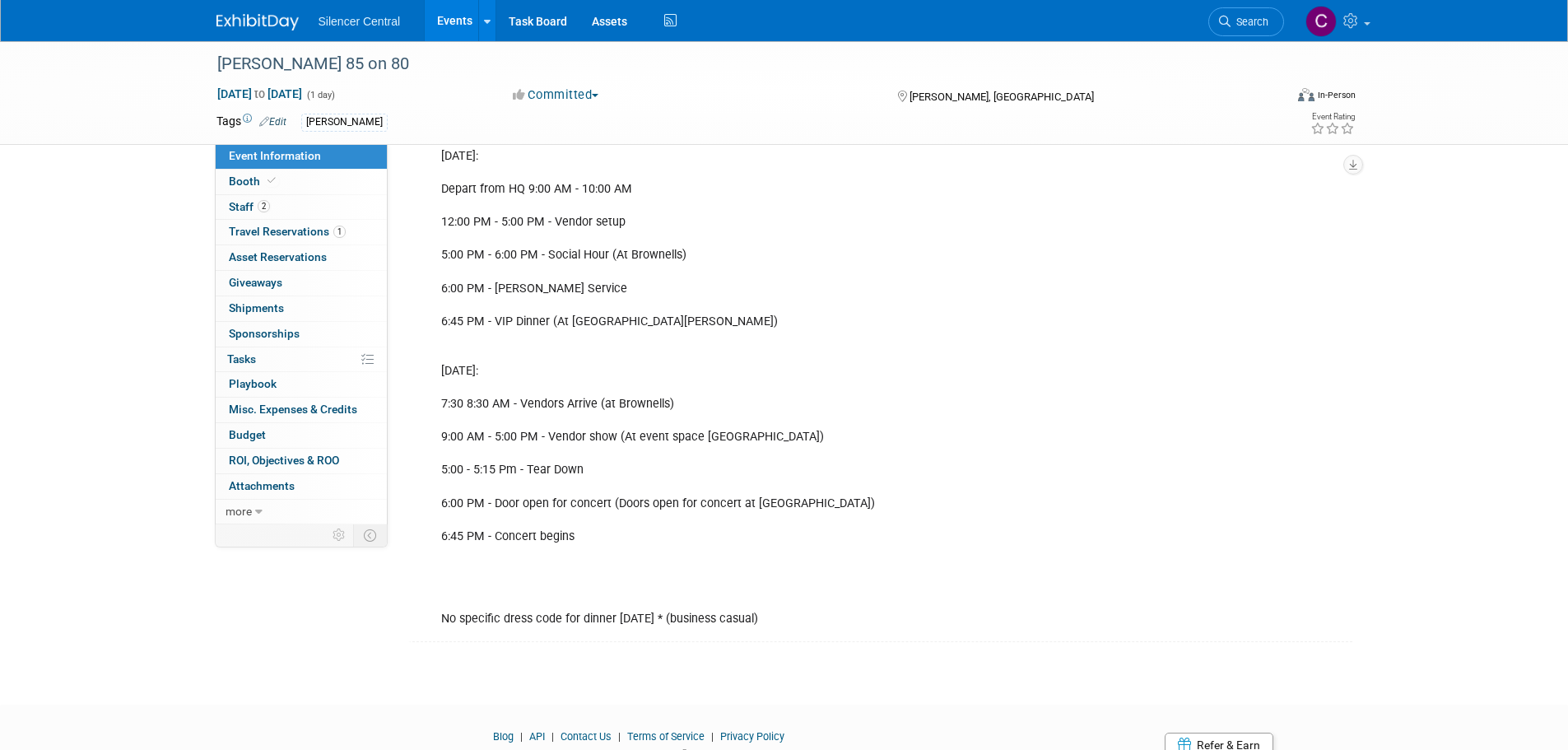
scroll to position [494, 0]
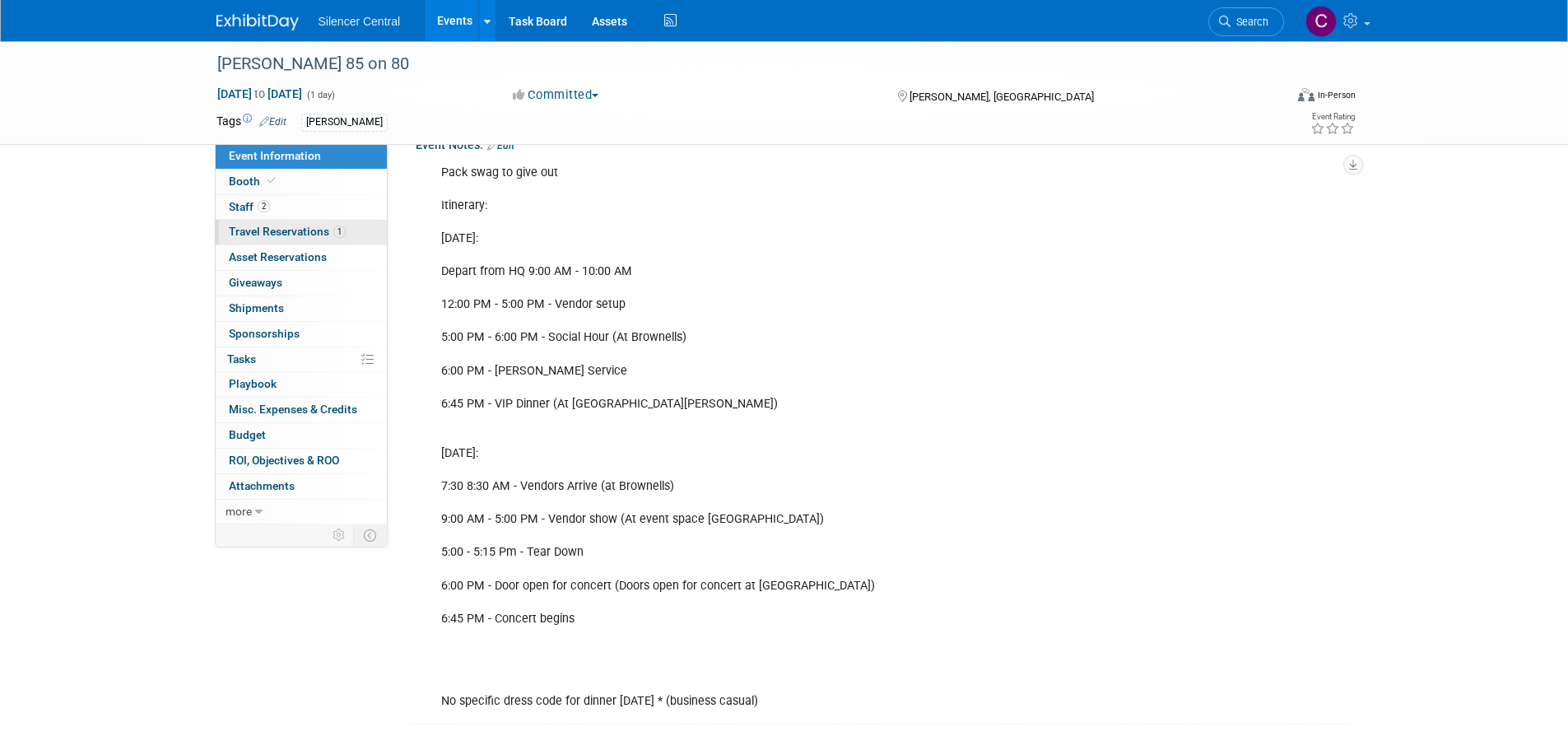
click at [289, 226] on span "Travel Reservations 1" at bounding box center [287, 232] width 117 height 13
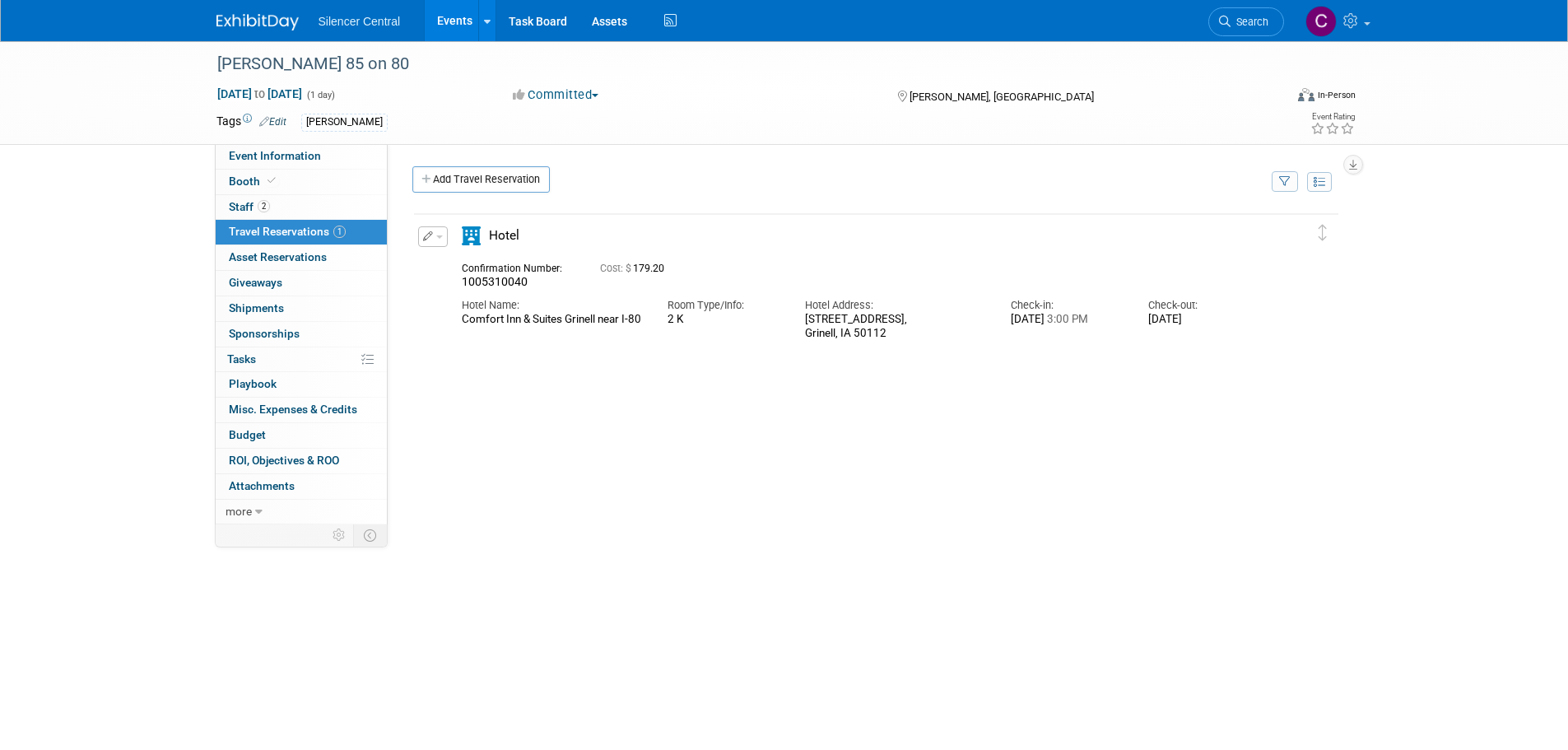
click at [253, 21] on img at bounding box center [257, 22] width 83 height 16
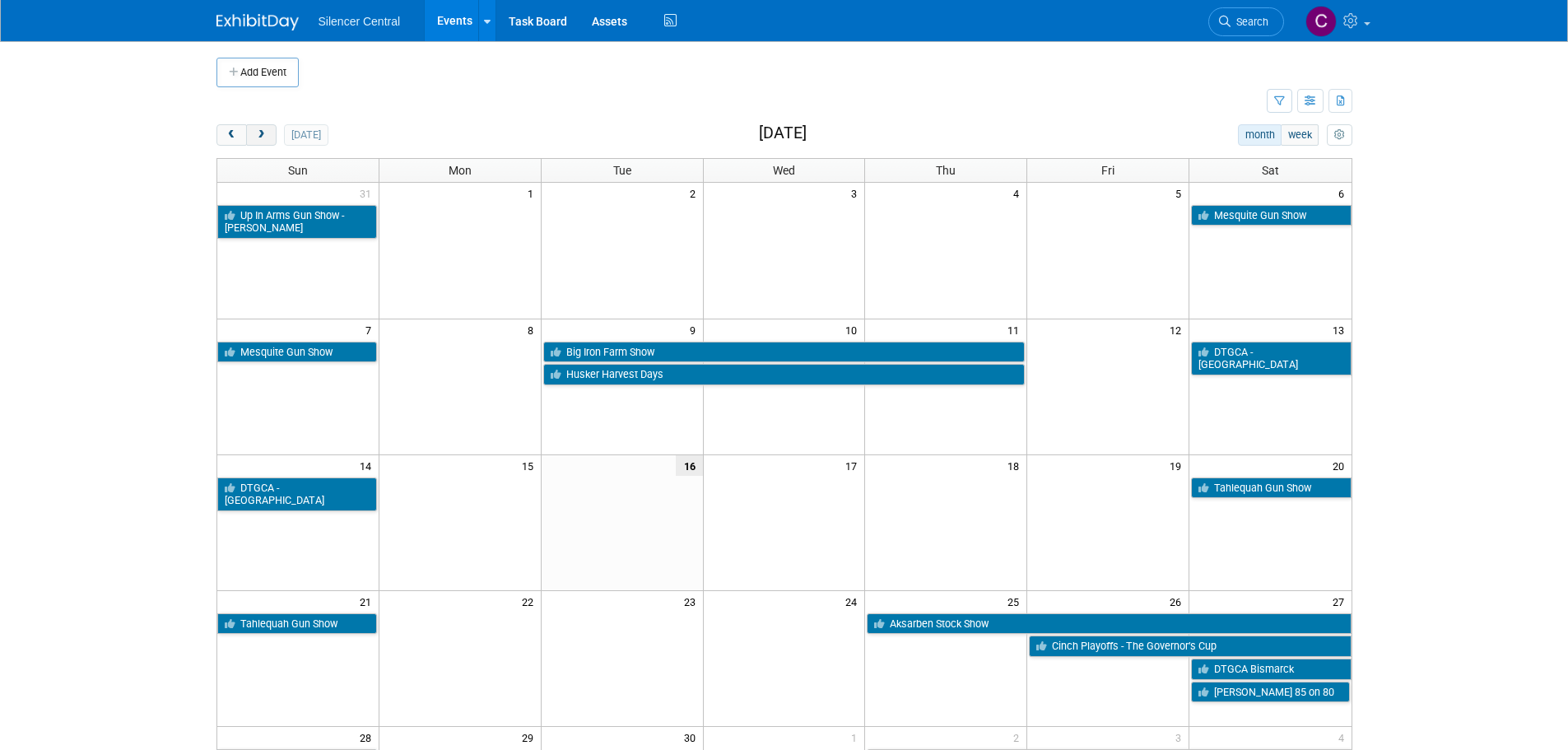
click at [262, 139] on span "next" at bounding box center [261, 135] width 12 height 10
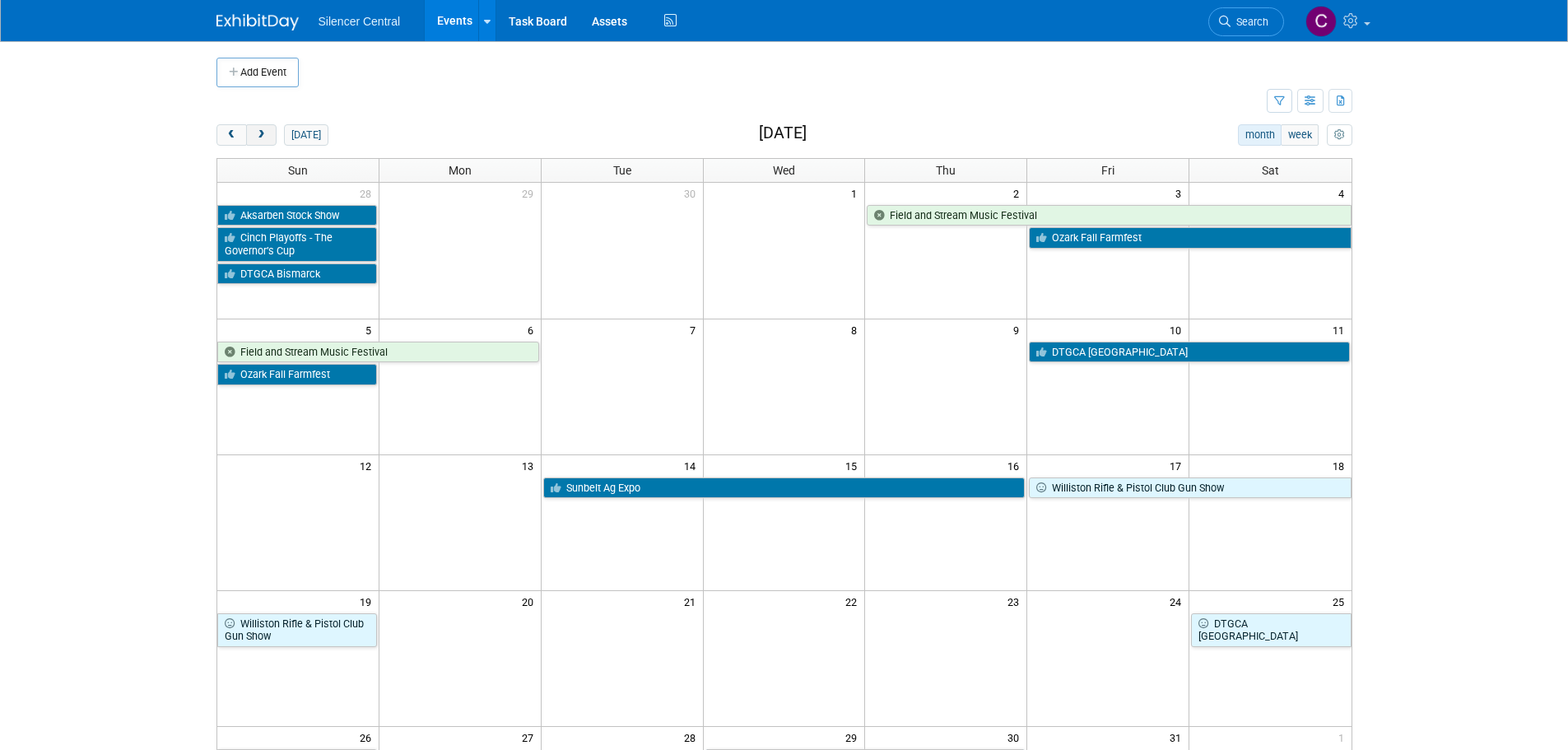
click at [262, 139] on span "next" at bounding box center [261, 135] width 12 height 10
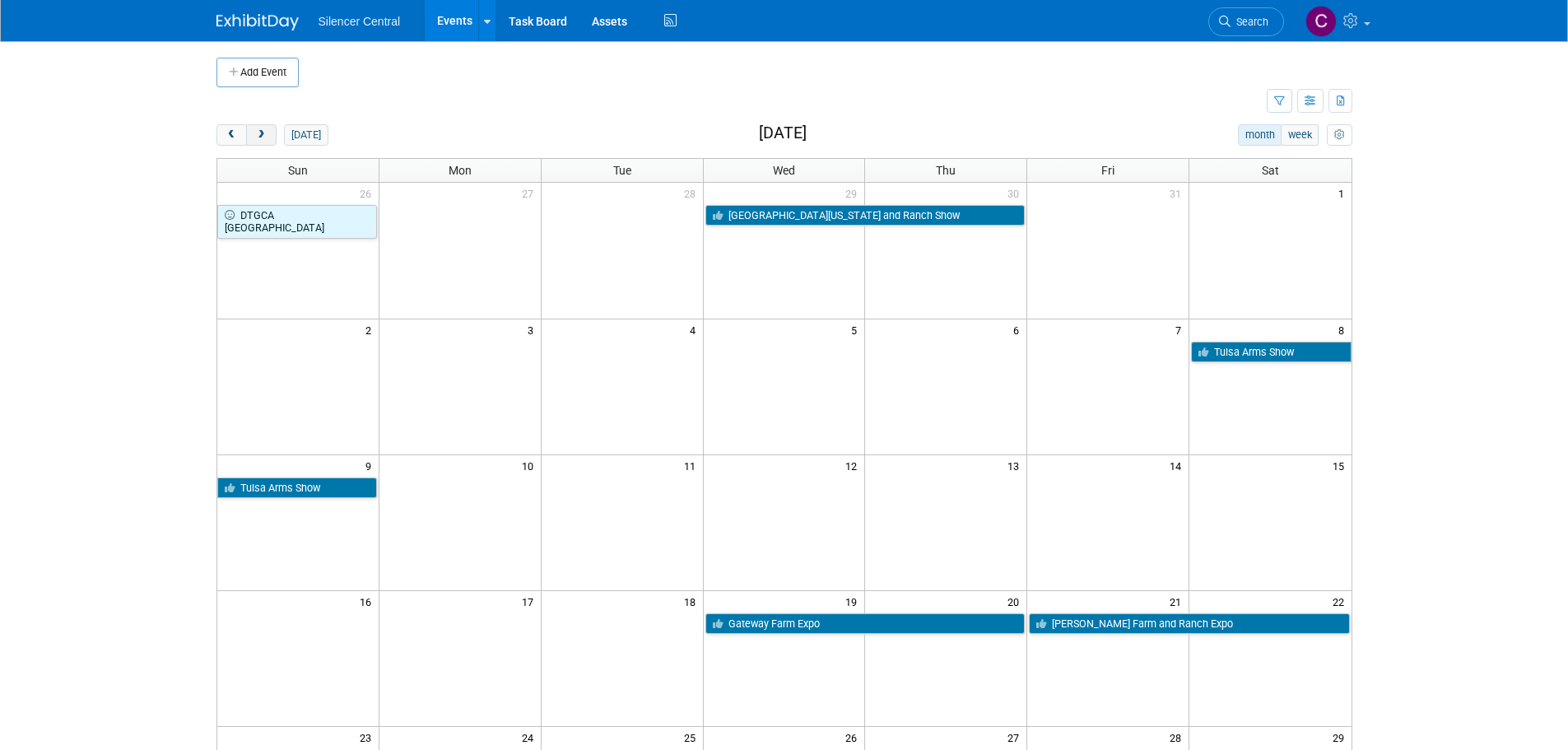
click at [262, 139] on span "next" at bounding box center [261, 135] width 12 height 10
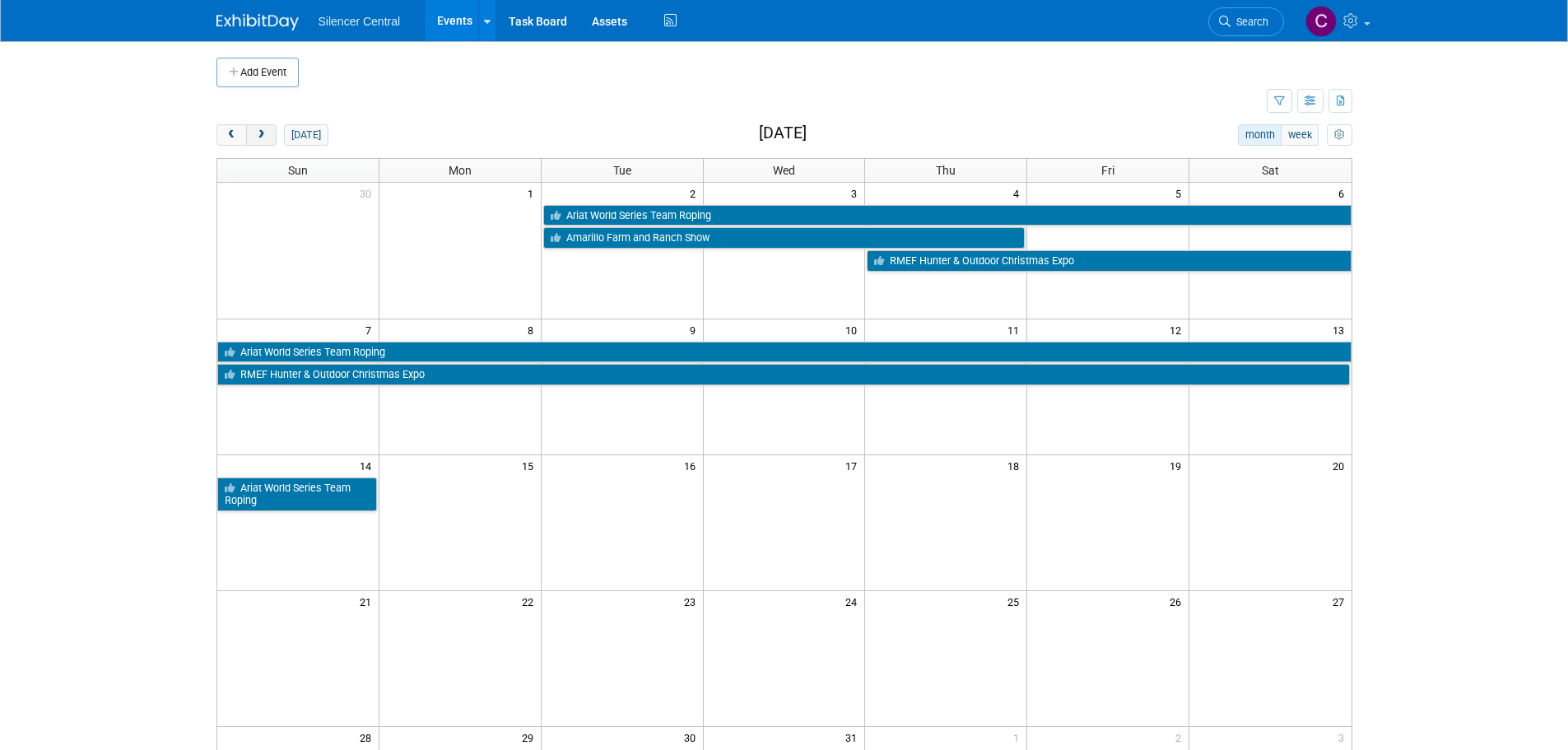
click at [262, 139] on span "next" at bounding box center [261, 135] width 12 height 10
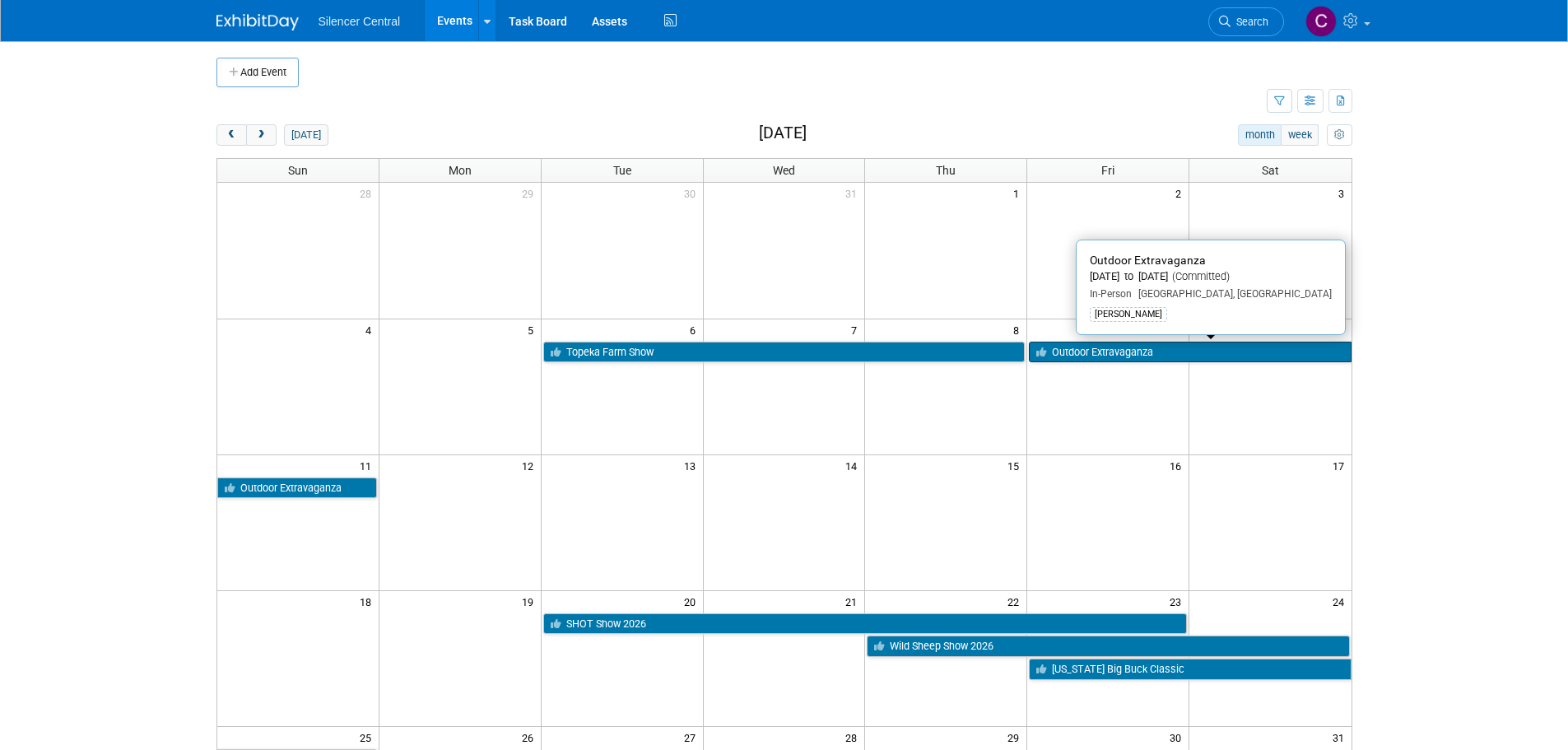
click at [1113, 355] on link "Outdoor Extravaganza" at bounding box center [1189, 352] width 322 height 22
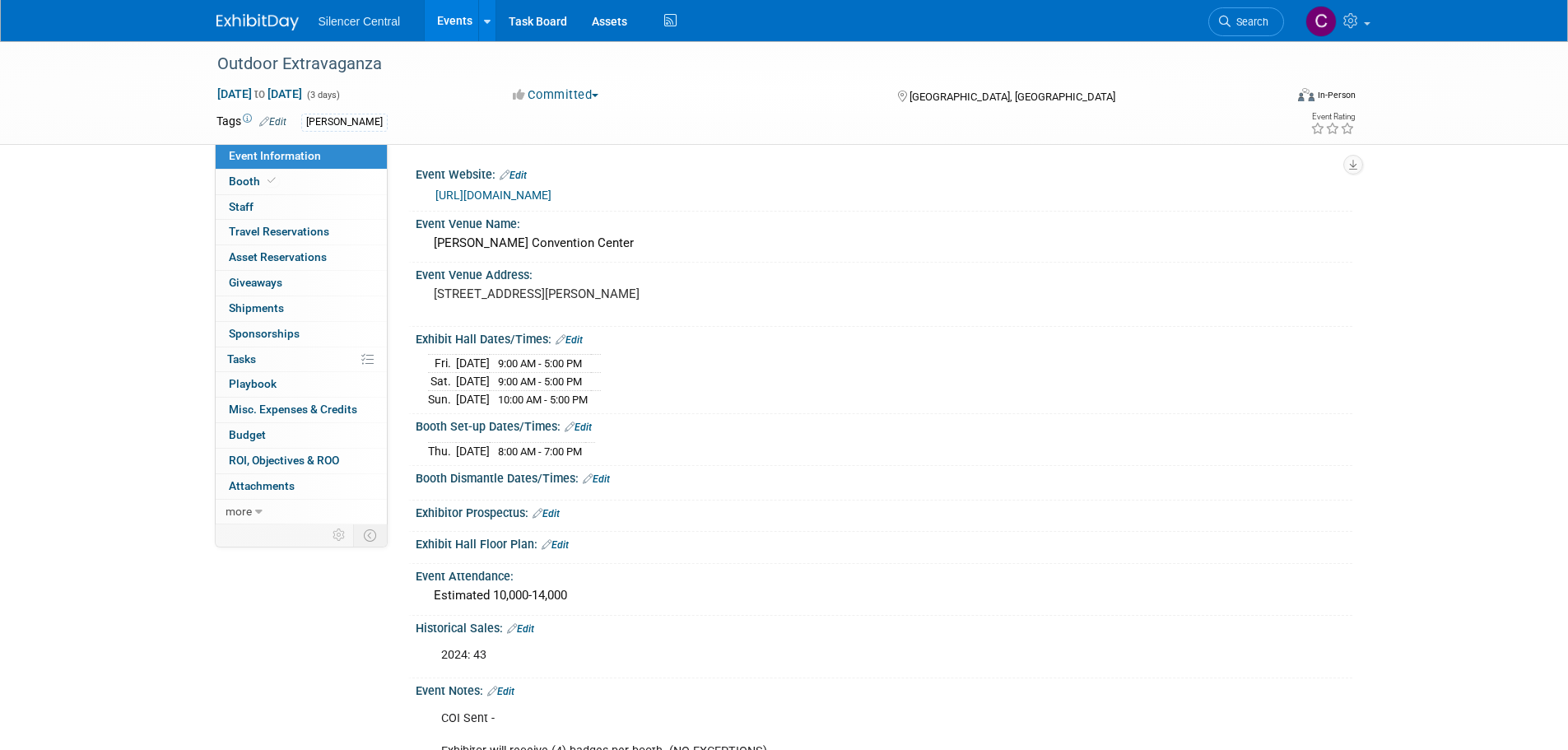
click at [258, 27] on img at bounding box center [257, 22] width 83 height 16
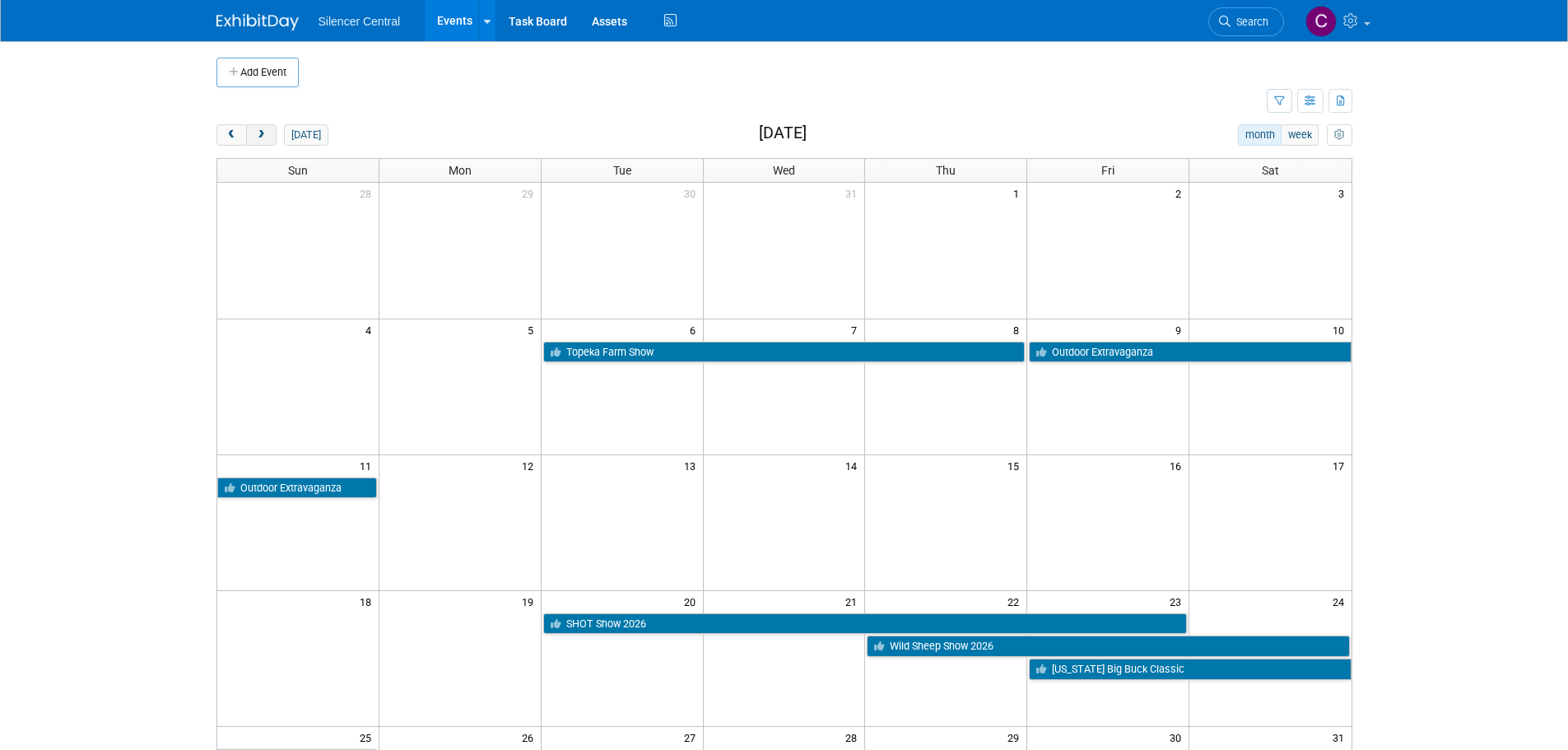
click at [252, 141] on button "next" at bounding box center [261, 135] width 30 height 22
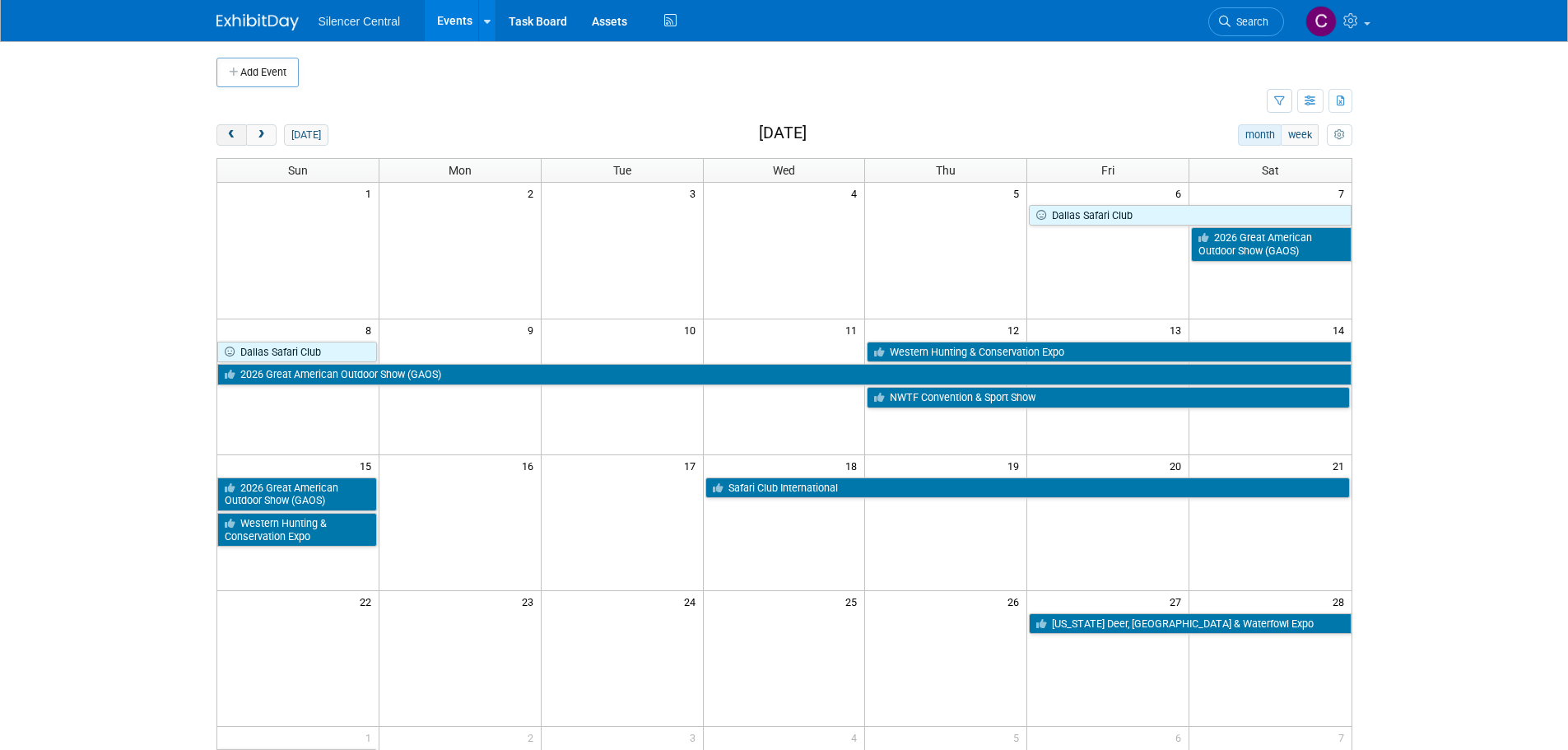
click at [226, 140] on span "prev" at bounding box center [232, 135] width 12 height 10
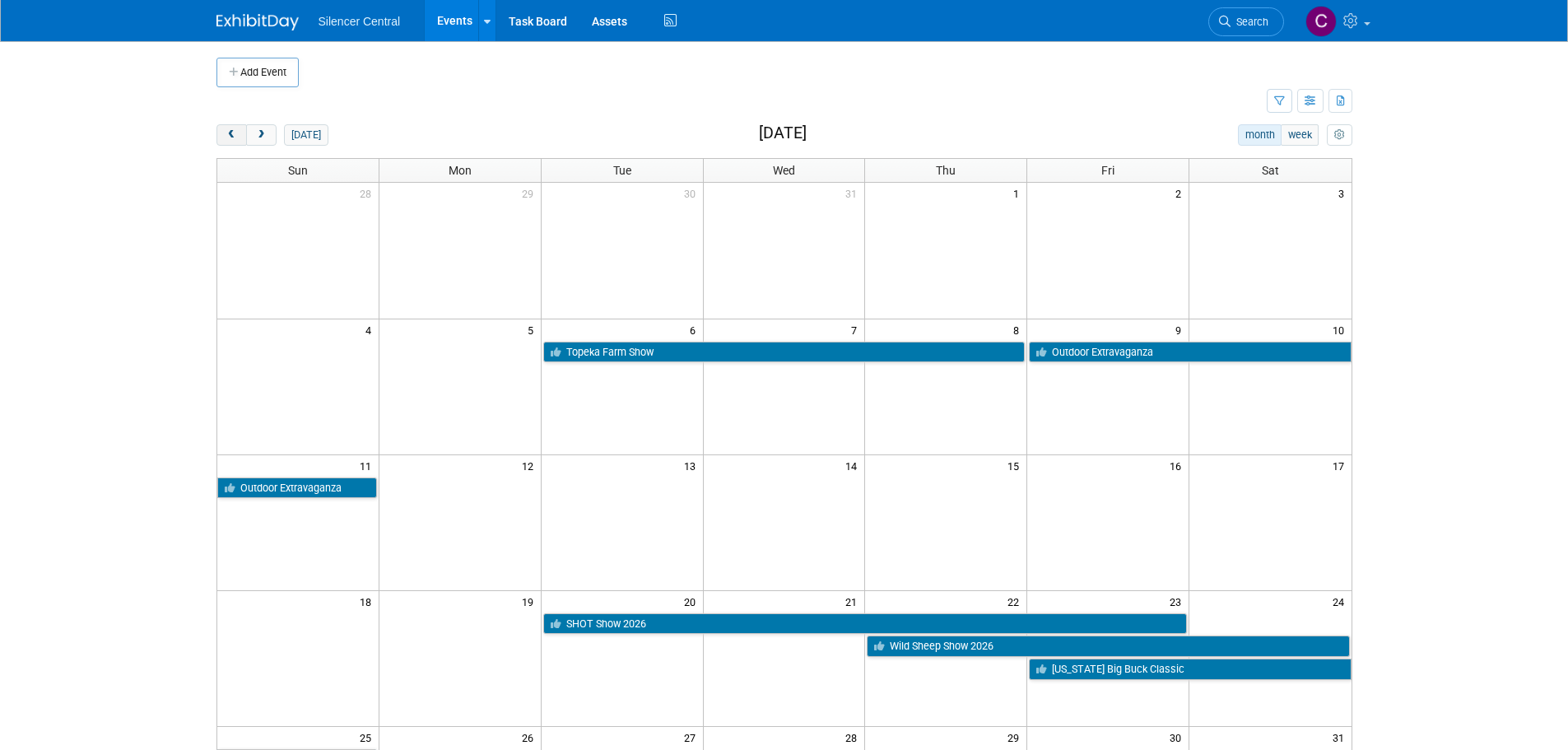
click at [222, 135] on button "prev" at bounding box center [232, 135] width 30 height 22
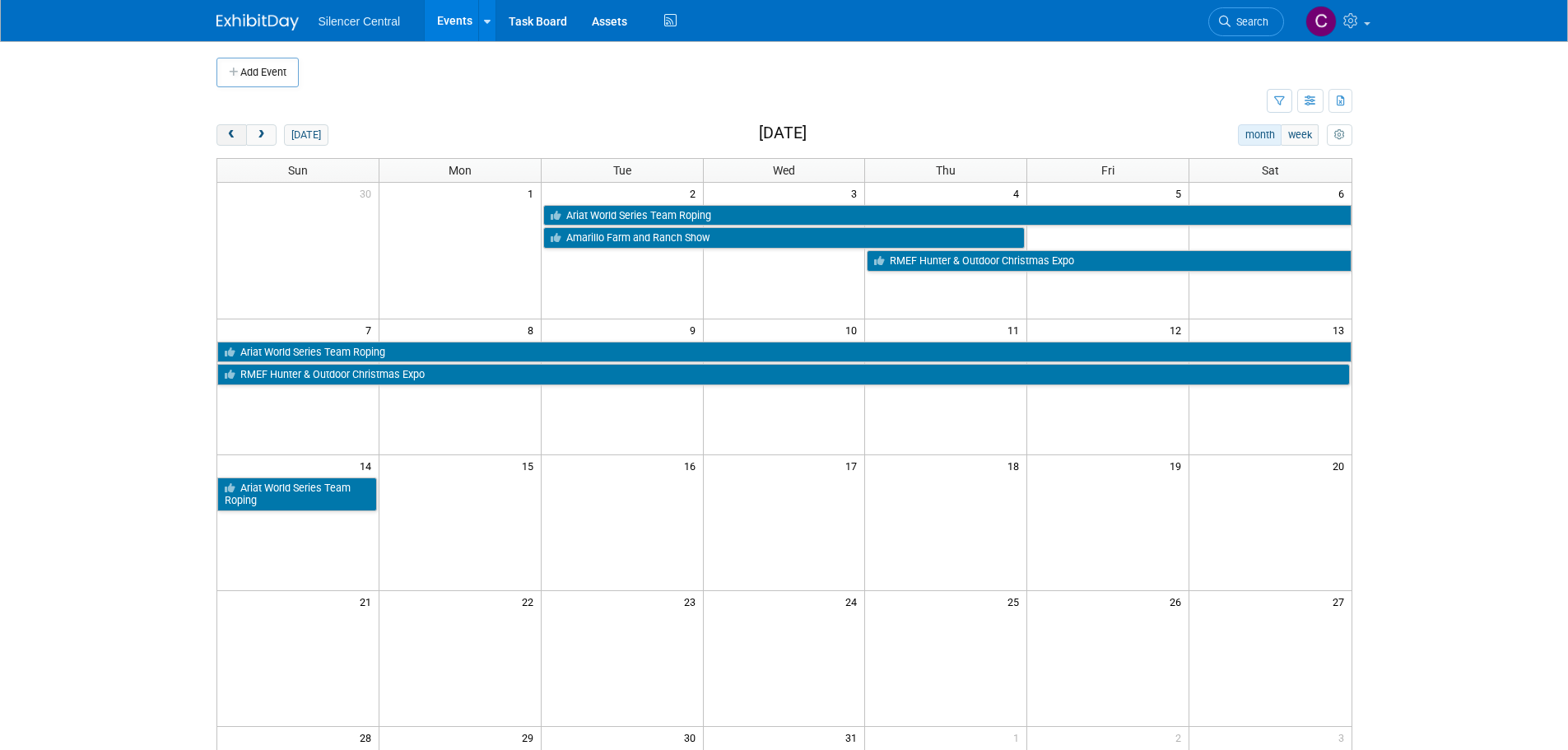
click at [222, 135] on button "prev" at bounding box center [232, 135] width 30 height 22
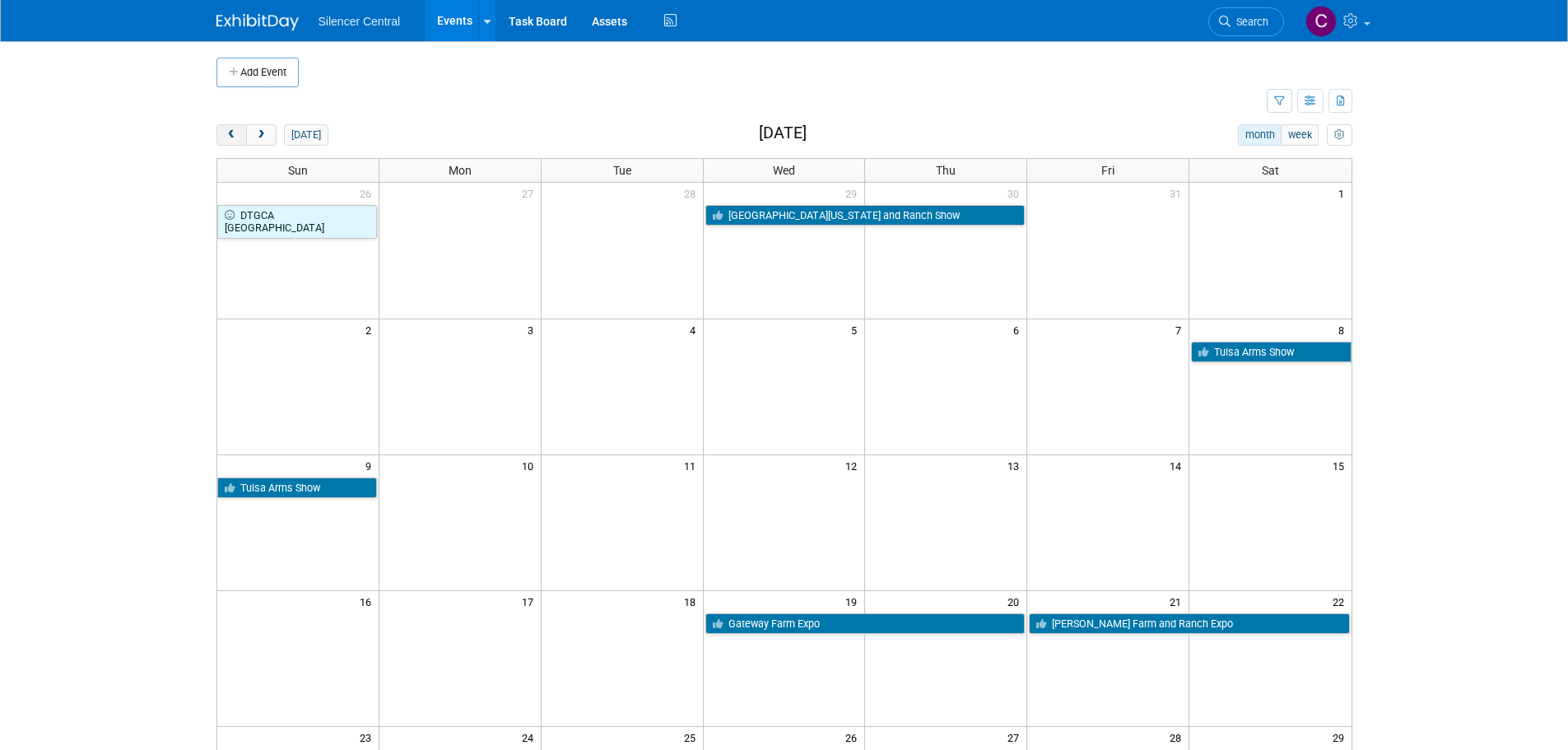
click at [222, 135] on button "prev" at bounding box center [232, 135] width 30 height 22
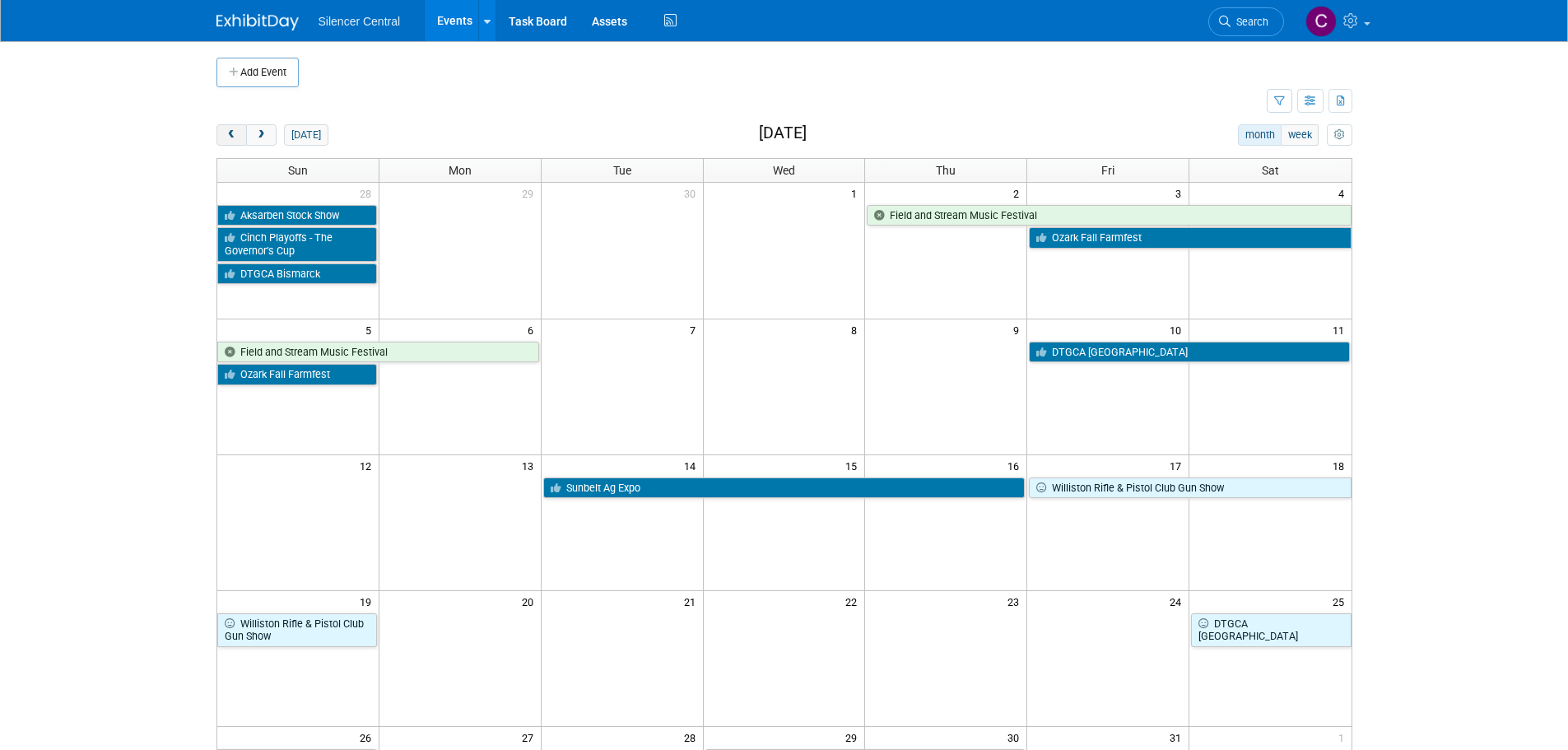
click at [222, 131] on button "prev" at bounding box center [232, 135] width 30 height 22
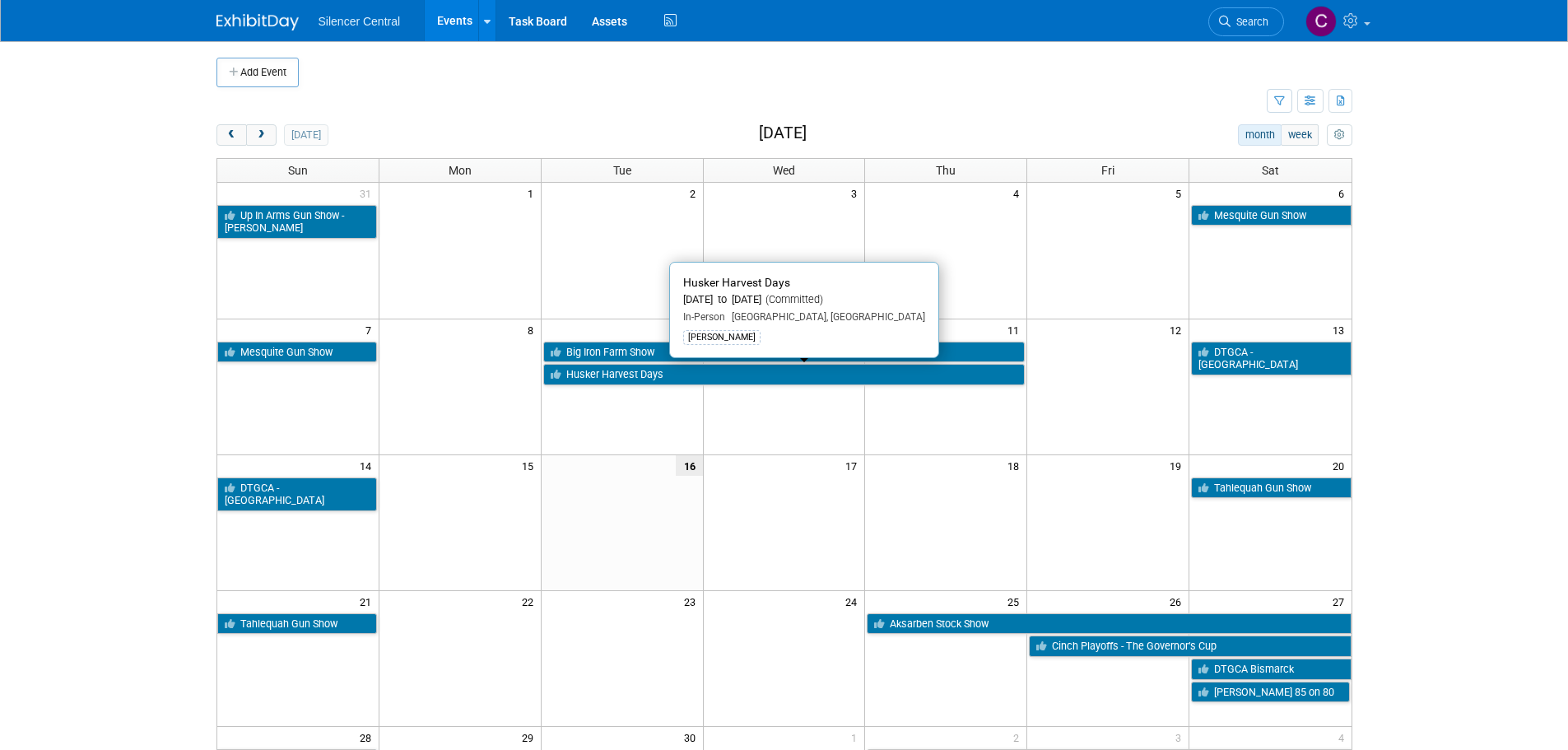
click at [629, 376] on link "Husker Harvest Days" at bounding box center [784, 374] width 482 height 22
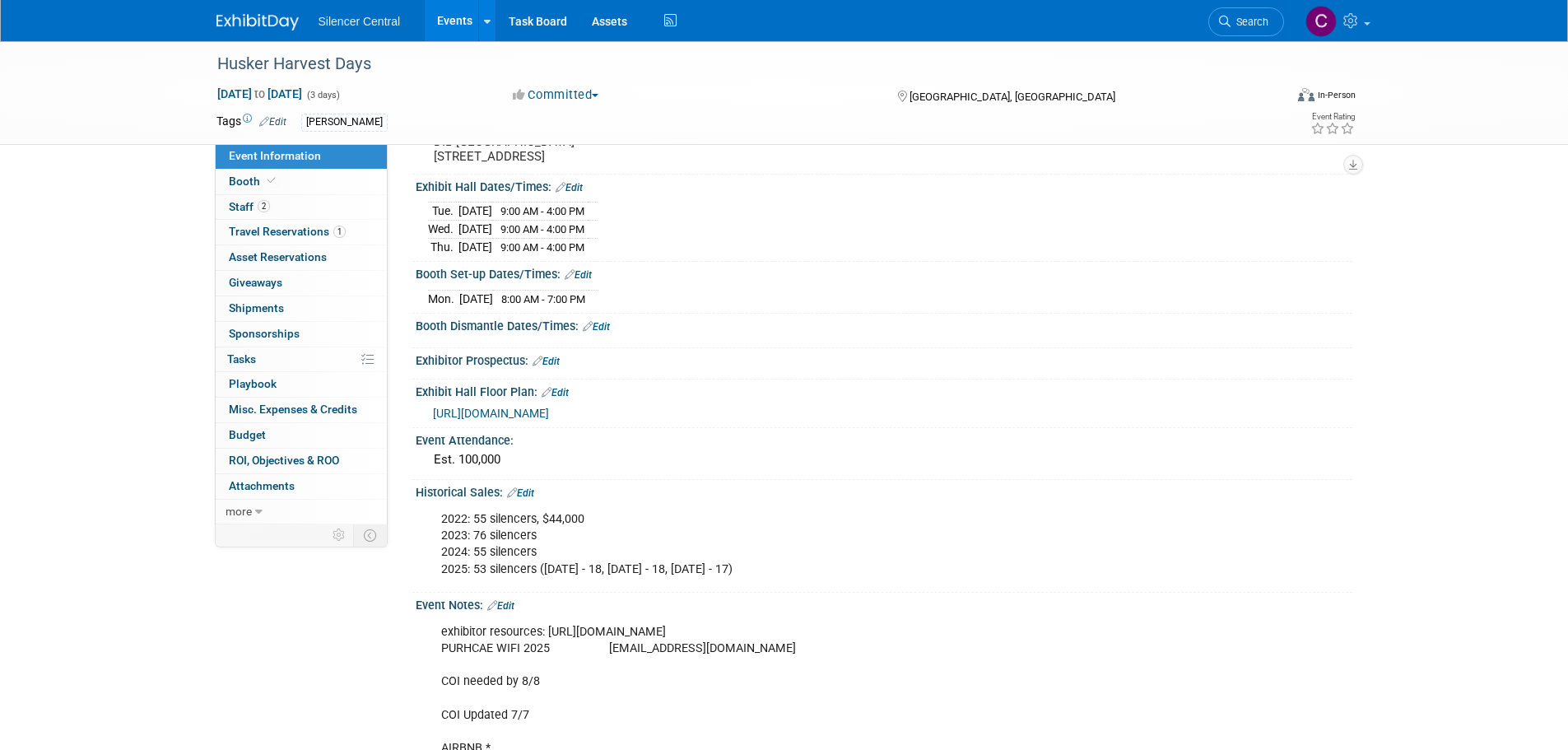
scroll to position [164, 0]
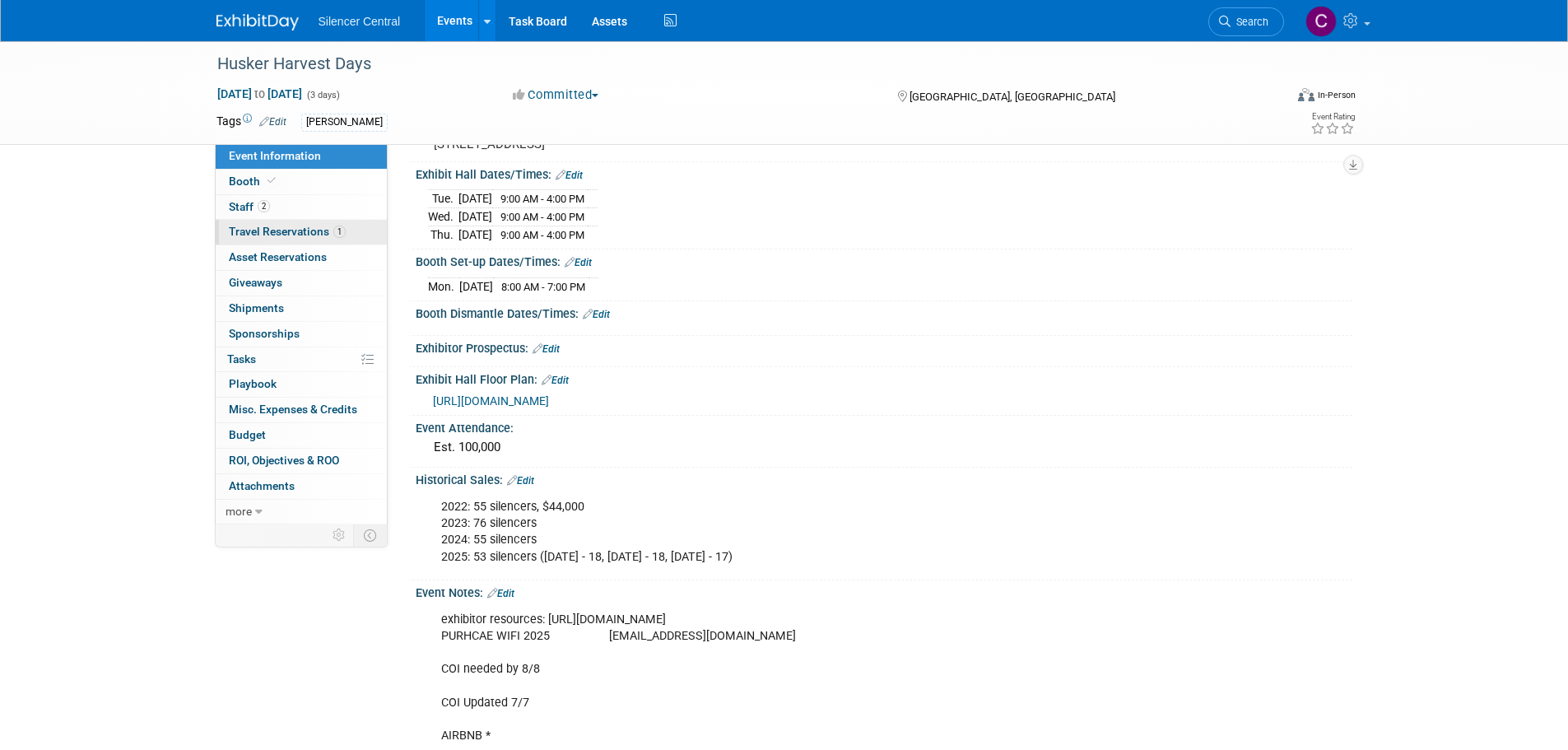
click at [273, 236] on span "Travel Reservations 1" at bounding box center [287, 232] width 117 height 13
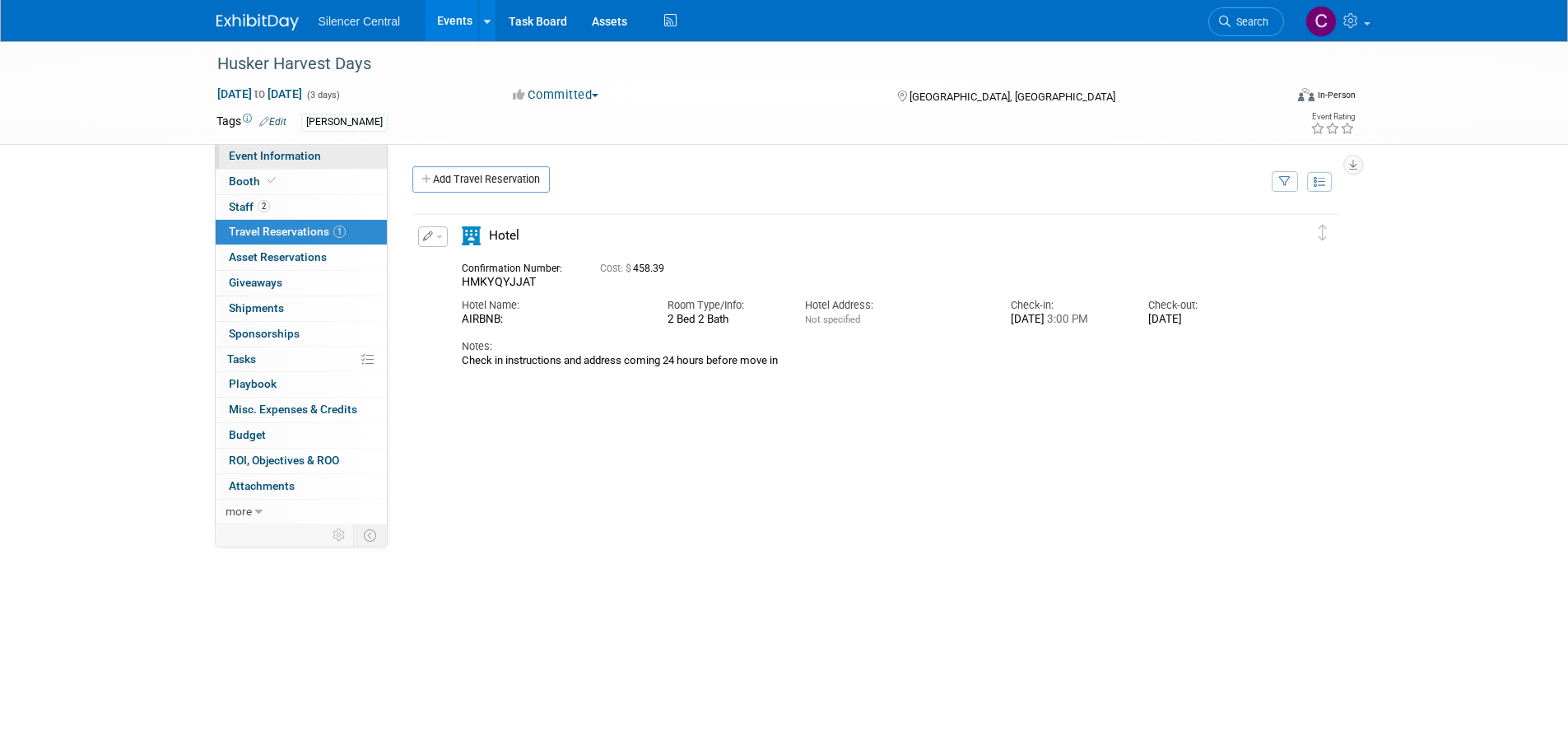
click at [284, 164] on link "Event Information" at bounding box center [301, 157] width 171 height 25
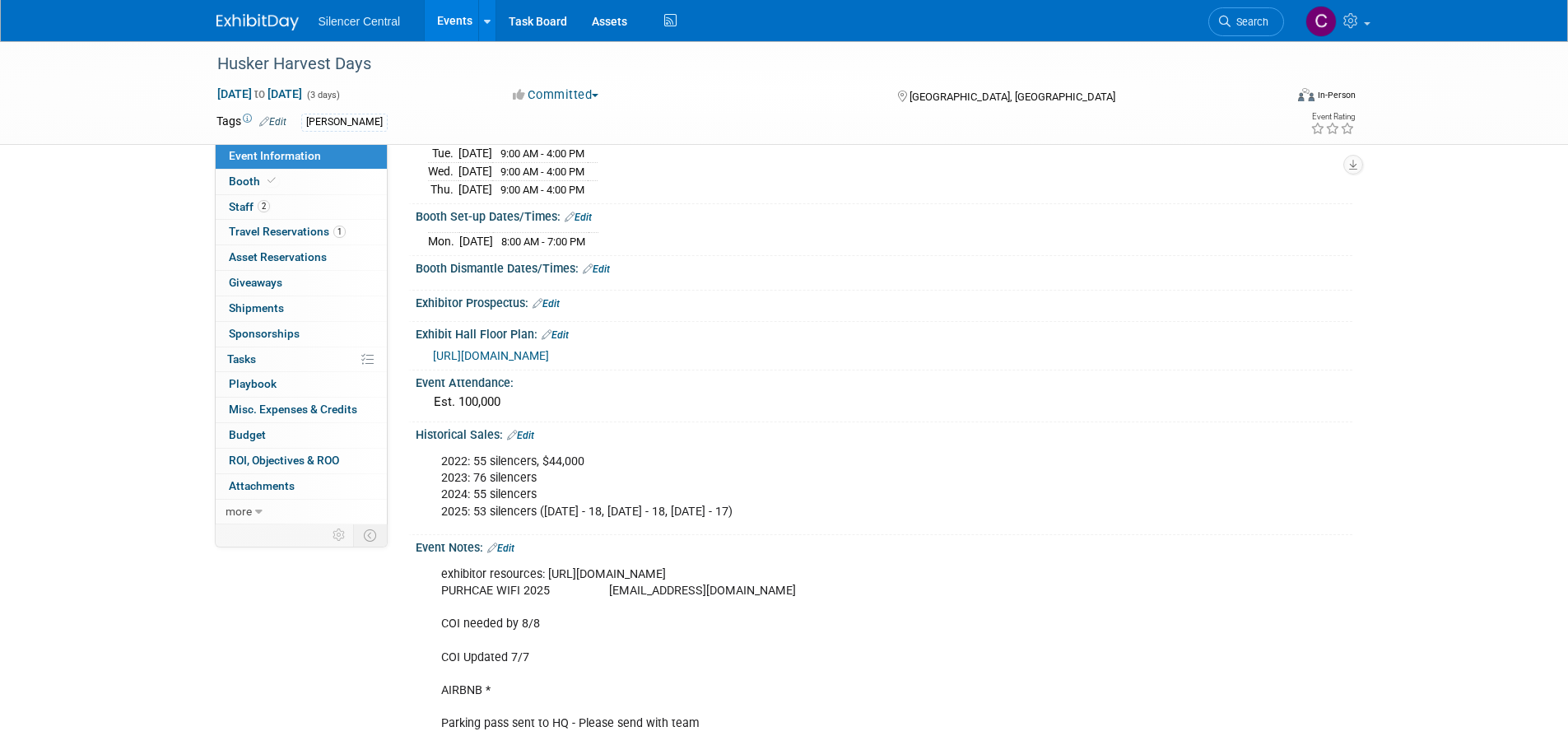
scroll to position [247, 0]
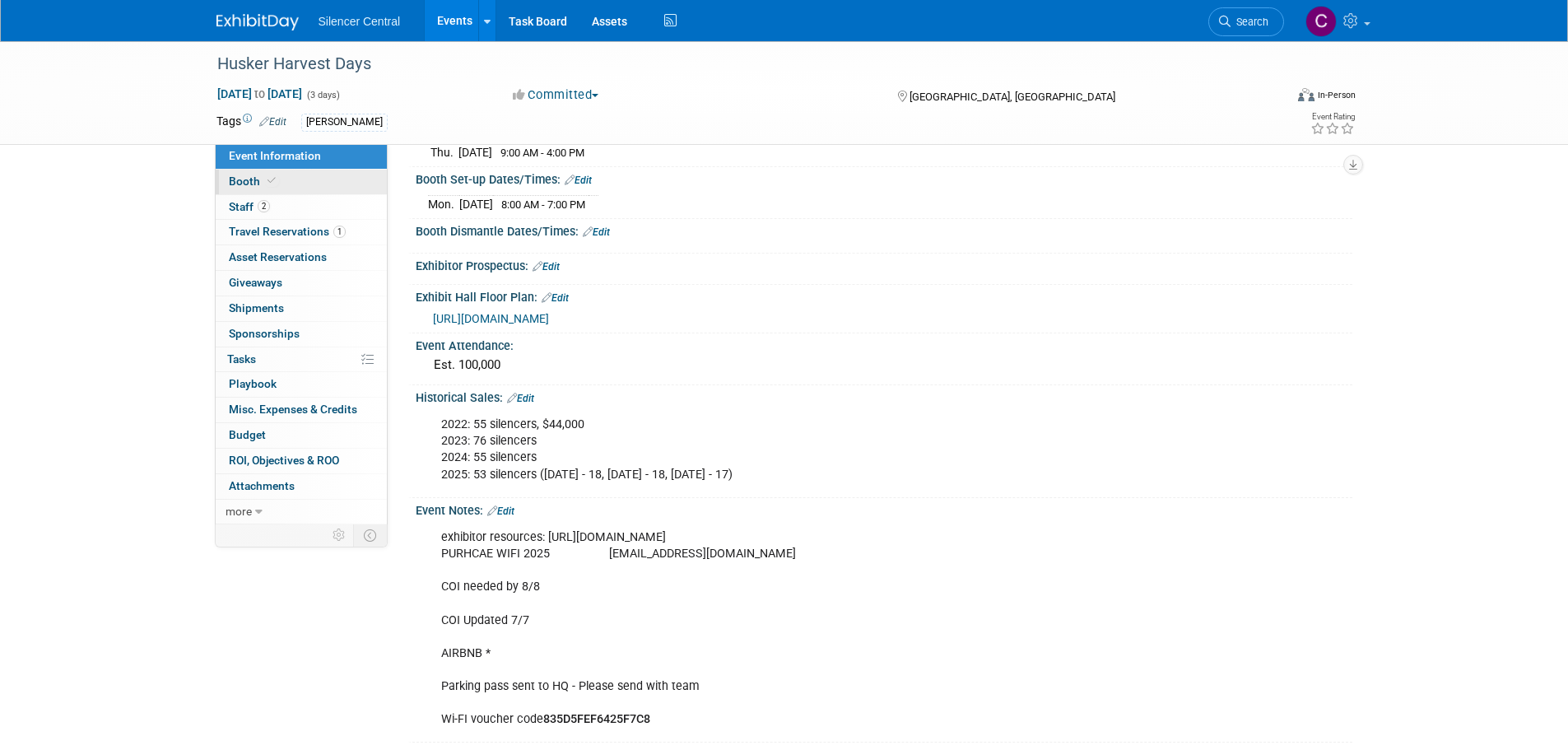
click at [286, 178] on link "Booth" at bounding box center [301, 182] width 171 height 25
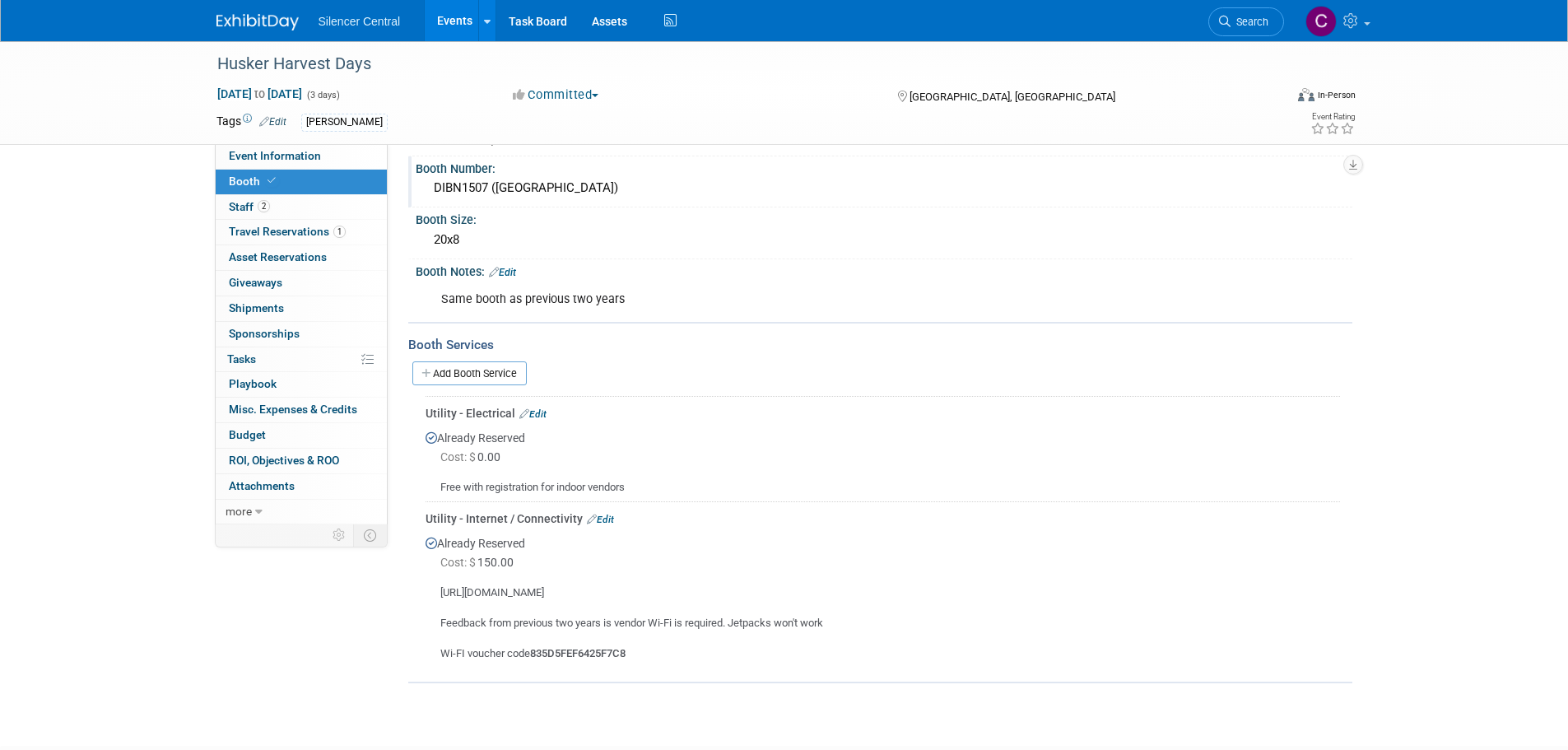
scroll to position [164, 0]
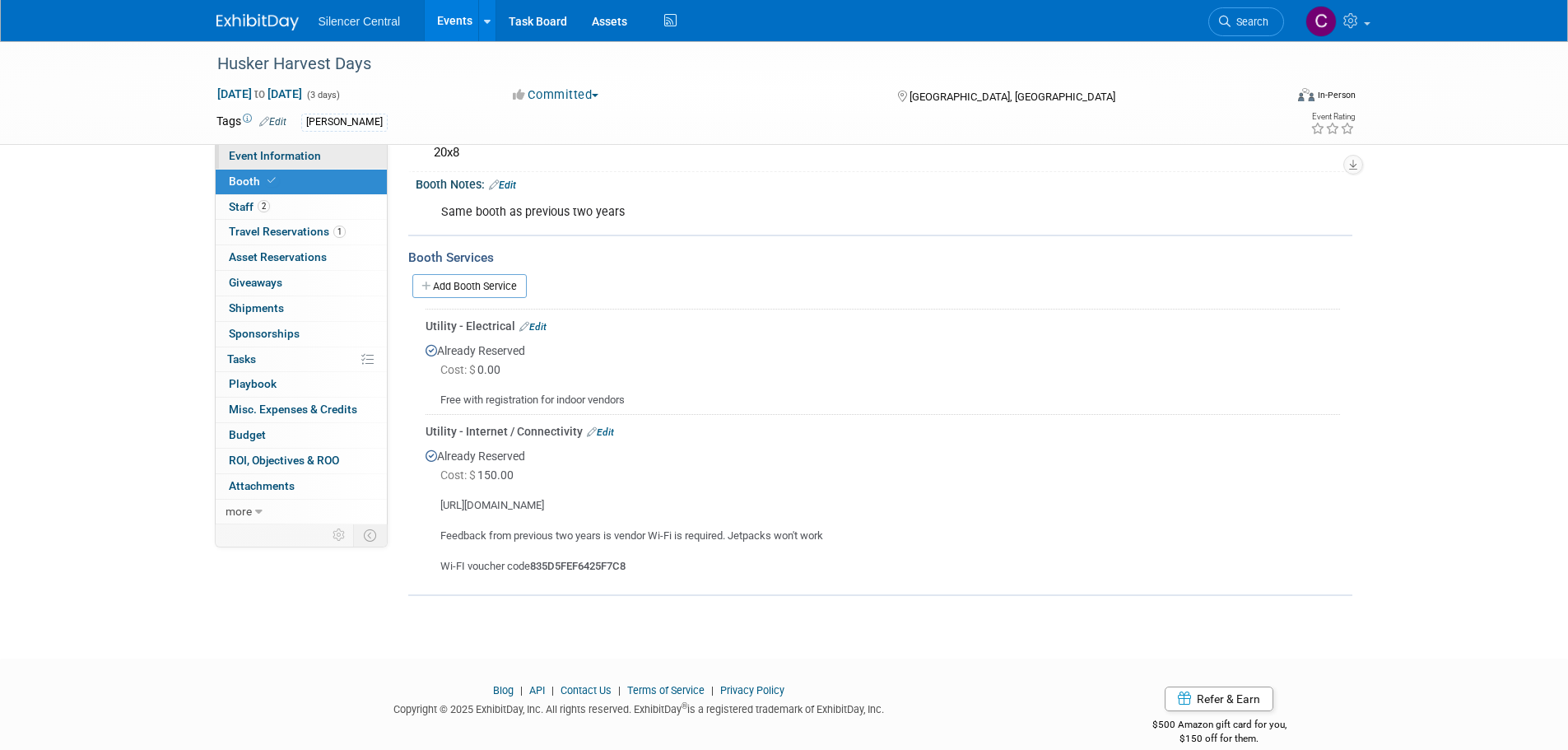
click at [299, 156] on span "Event Information" at bounding box center [274, 156] width 92 height 13
